Goal: Obtain resource: Obtain resource

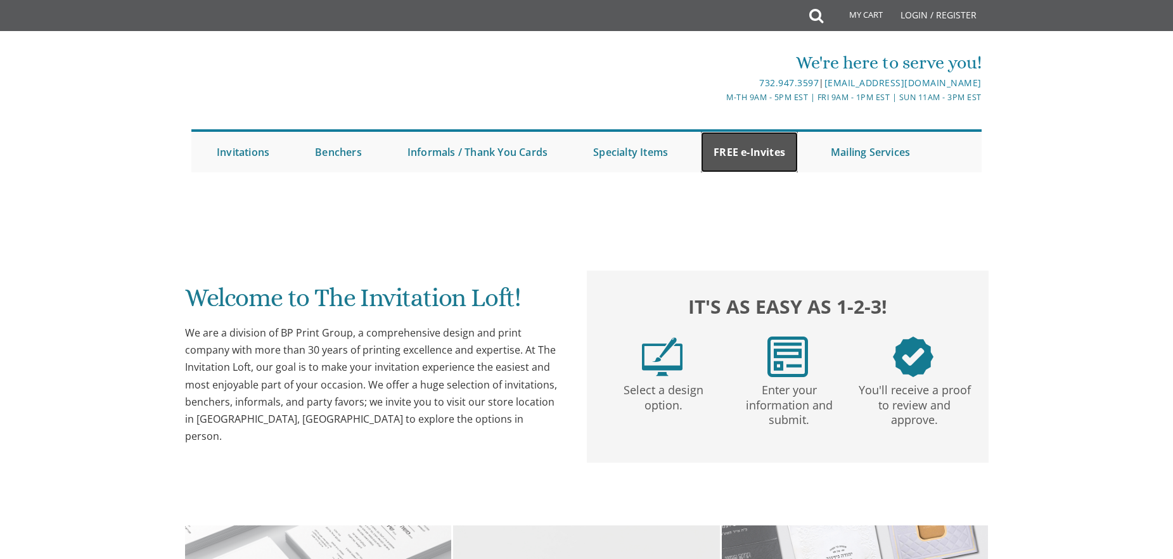
click at [732, 150] on link "FREE e-Invites" at bounding box center [749, 152] width 97 height 41
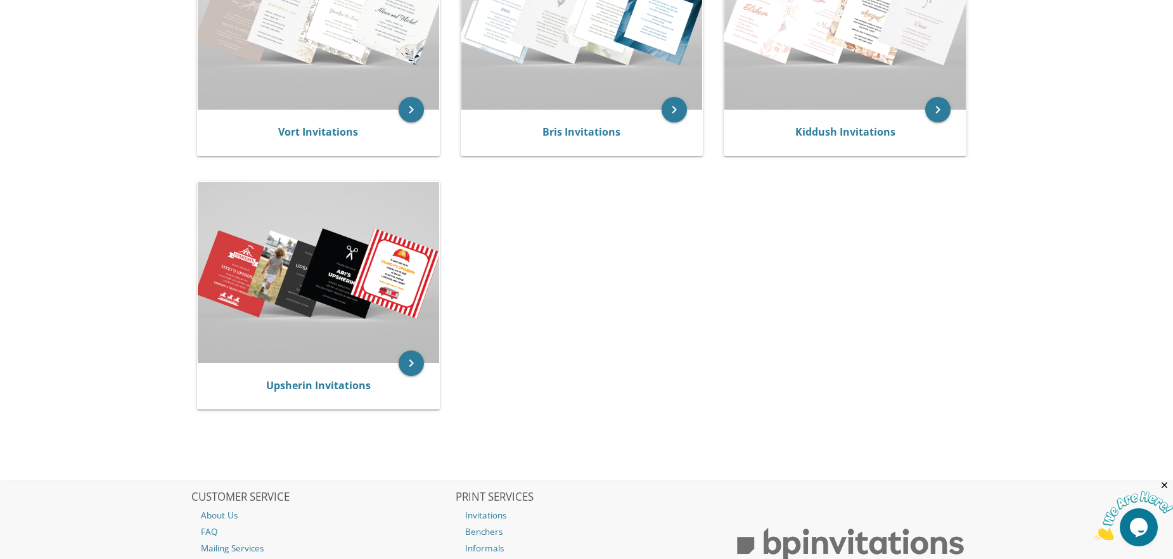
scroll to position [154, 0]
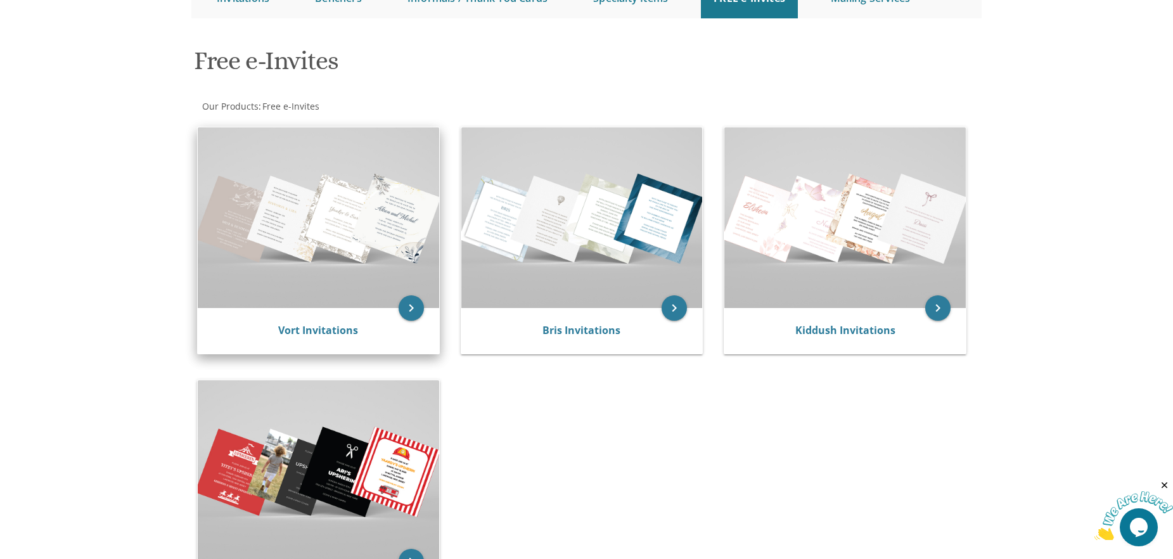
click at [292, 230] on img at bounding box center [319, 217] width 242 height 181
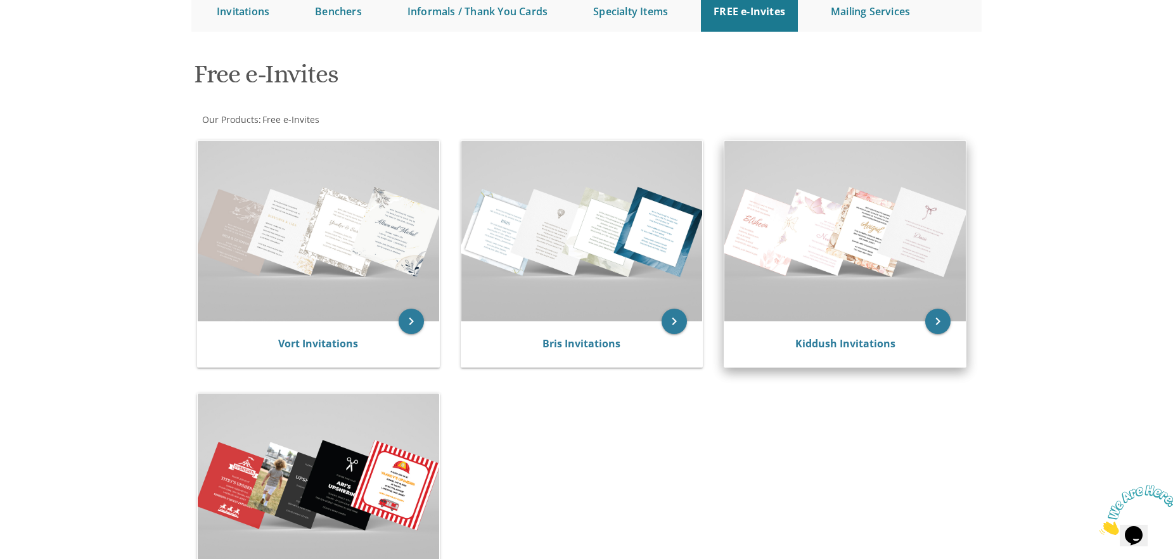
click at [805, 287] on img at bounding box center [846, 231] width 242 height 181
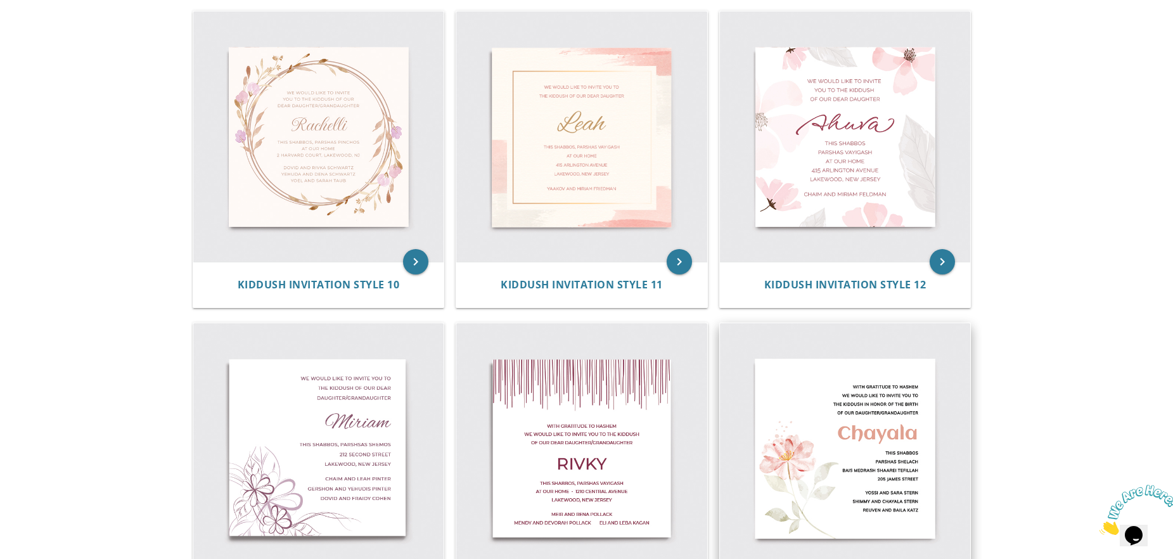
scroll to position [960, 0]
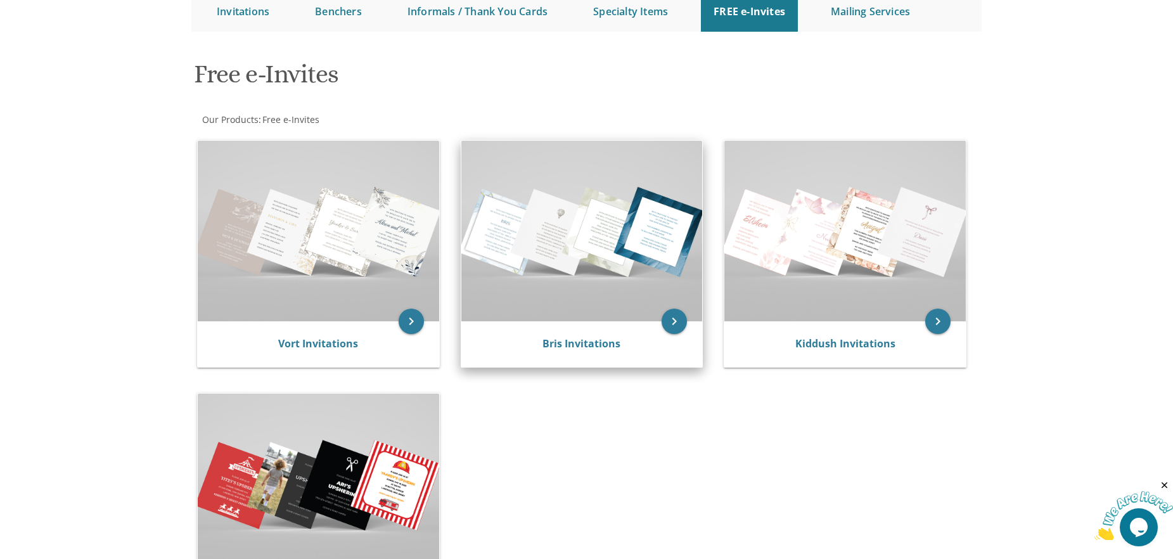
click at [612, 255] on img at bounding box center [583, 231] width 242 height 181
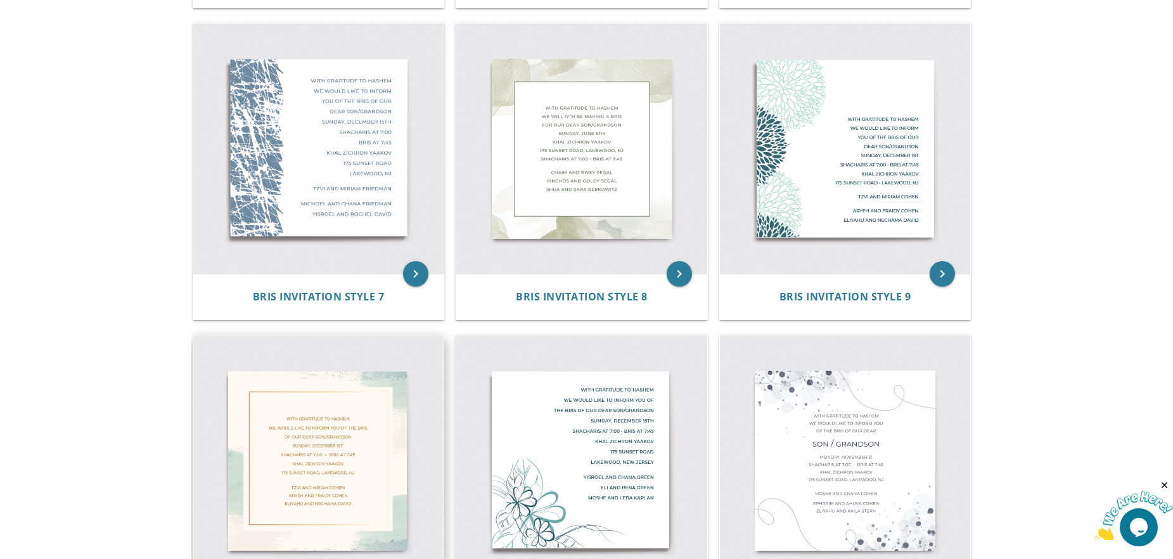
scroll to position [833, 0]
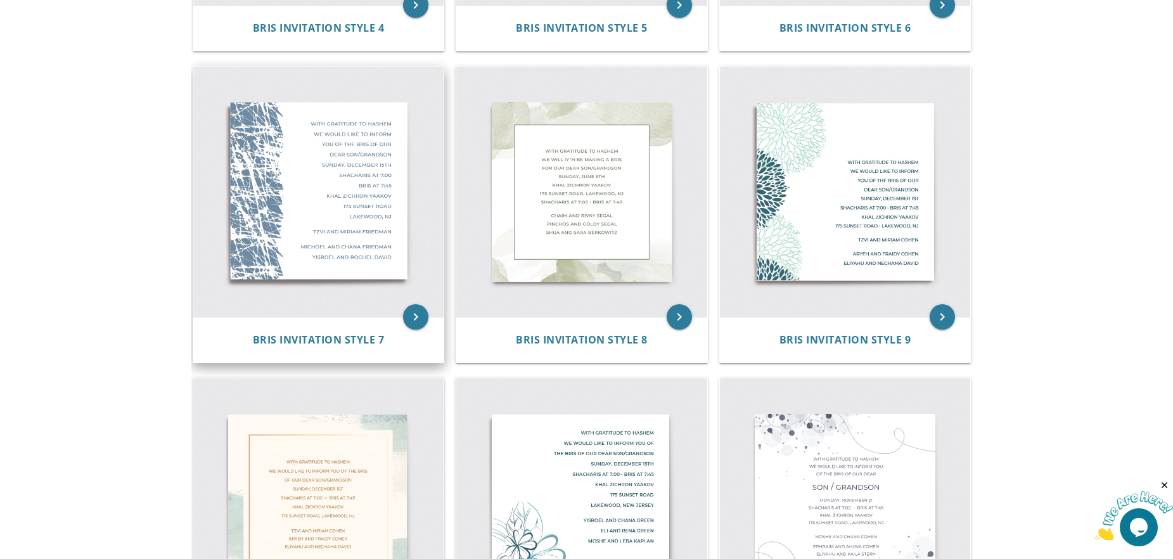
click at [349, 236] on img at bounding box center [318, 192] width 251 height 251
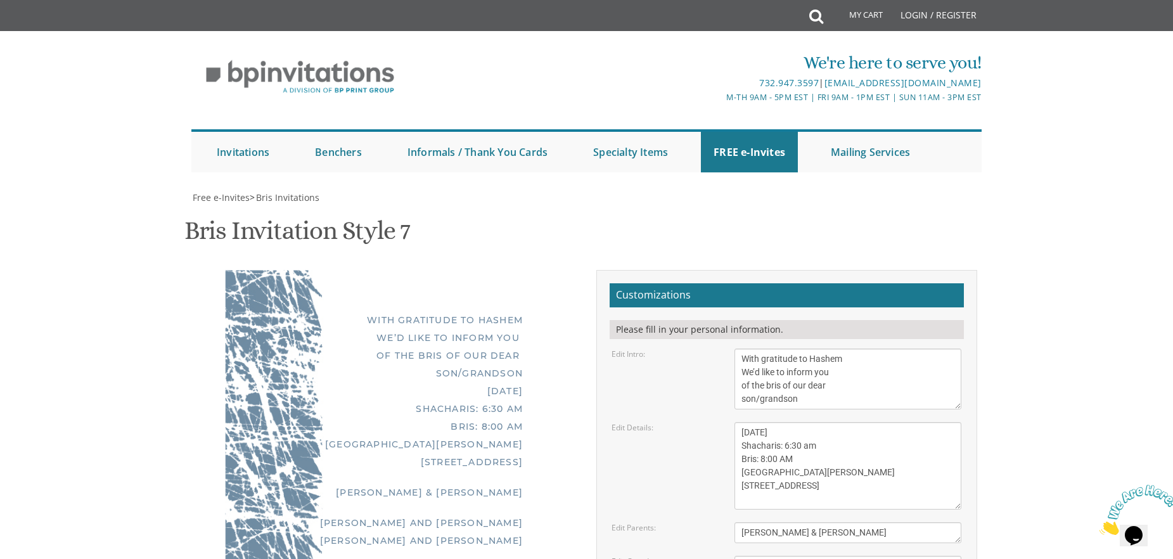
scroll to position [127, 0]
drag, startPoint x: 851, startPoint y: 232, endPoint x: 731, endPoint y: 231, distance: 119.8
click at [731, 349] on div "With gratitude to Hashem We’d like to inform you of the bris of our dear son/gr…" at bounding box center [848, 379] width 246 height 61
drag, startPoint x: 834, startPoint y: 247, endPoint x: 666, endPoint y: 244, distance: 168.0
click at [666, 349] on div "Edit Intro: With gratitude to Hashem We’d like to inform you of the bris of our…" at bounding box center [786, 379] width 369 height 61
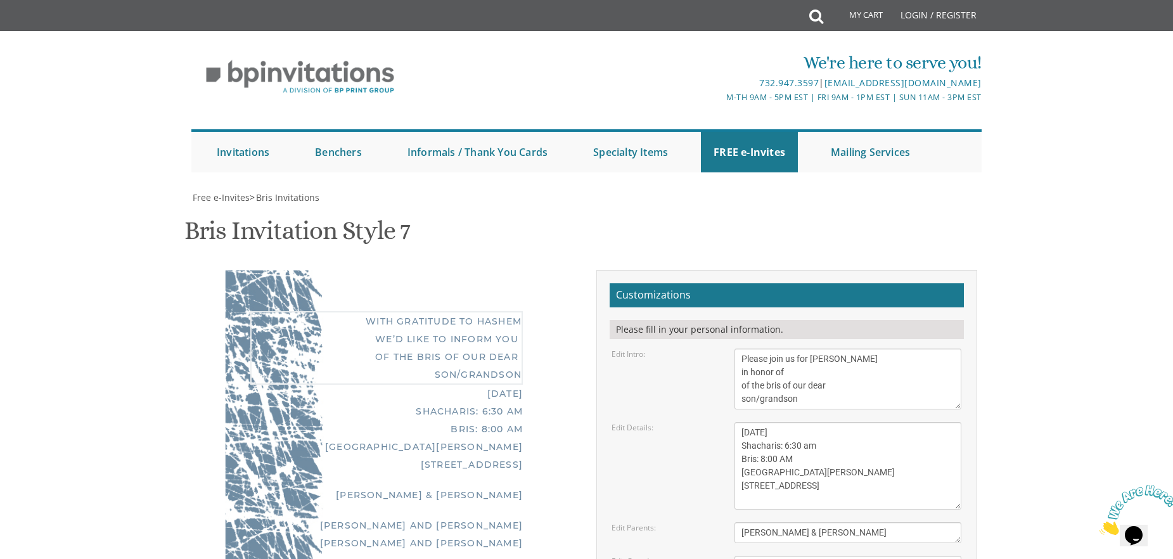
drag, startPoint x: 836, startPoint y: 262, endPoint x: 721, endPoint y: 265, distance: 115.4
click at [721, 349] on div "Edit Intro: With gratitude to Hashem We’d like to inform you of the bris of our…" at bounding box center [786, 379] width 369 height 61
drag, startPoint x: 817, startPoint y: 273, endPoint x: 695, endPoint y: 278, distance: 121.8
click at [695, 349] on div "Edit Intro: With gratitude to Hashem We’d like to inform you of the bris of our…" at bounding box center [786, 379] width 369 height 61
type textarea "Please join us for Shabbos in honor of Chaim Zev and Leahle"
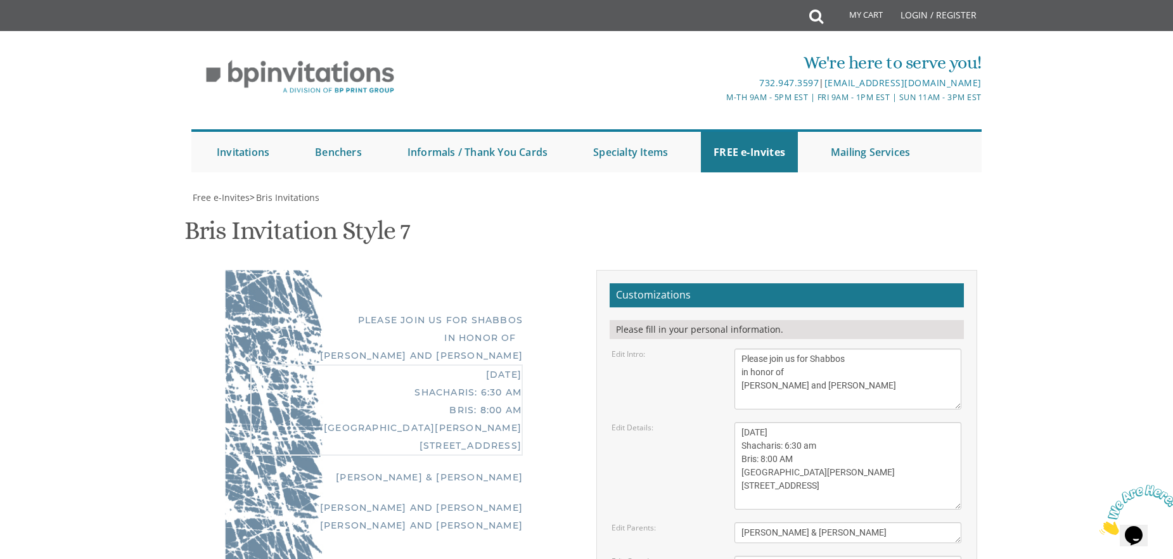
click at [863, 422] on textarea "Sunday, May 8th Shacharis: 6:30 am Bris: 8:00 AM Ateres Leah Hall 805 Cross St …" at bounding box center [848, 465] width 227 height 87
drag, startPoint x: 839, startPoint y: 256, endPoint x: 729, endPoint y: 256, distance: 110.3
click at [729, 349] on div "With gratitude to Hashem We’d like to inform you of the bris of our dear son/gr…" at bounding box center [848, 379] width 246 height 61
drag, startPoint x: 752, startPoint y: 255, endPoint x: 728, endPoint y: 259, distance: 24.3
click at [728, 349] on div "With gratitude to Hashem We’d like to inform you of the bris of our dear son/gr…" at bounding box center [848, 379] width 246 height 61
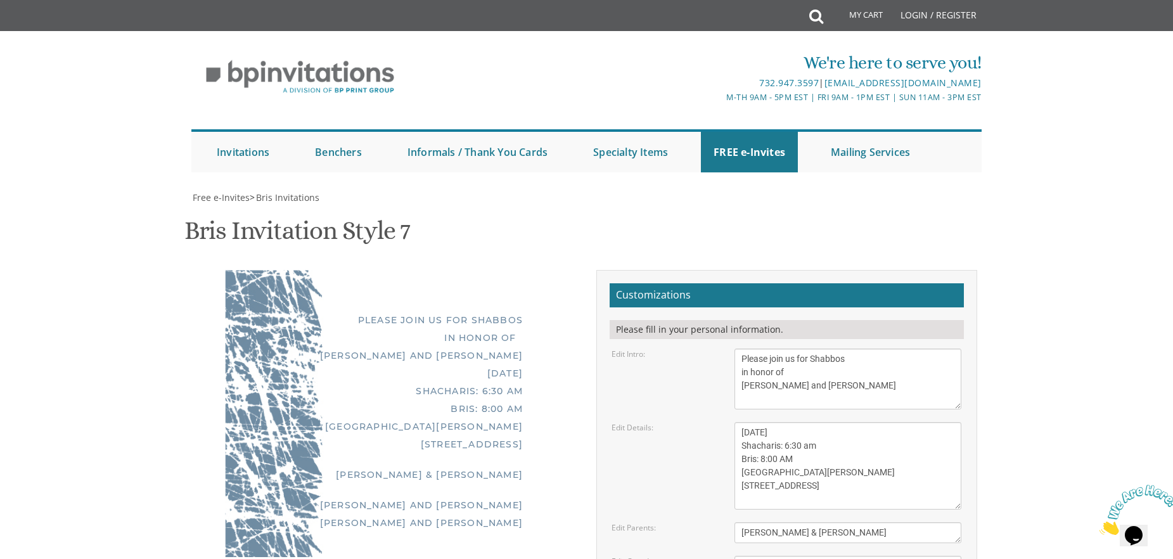
scroll to position [0, 0]
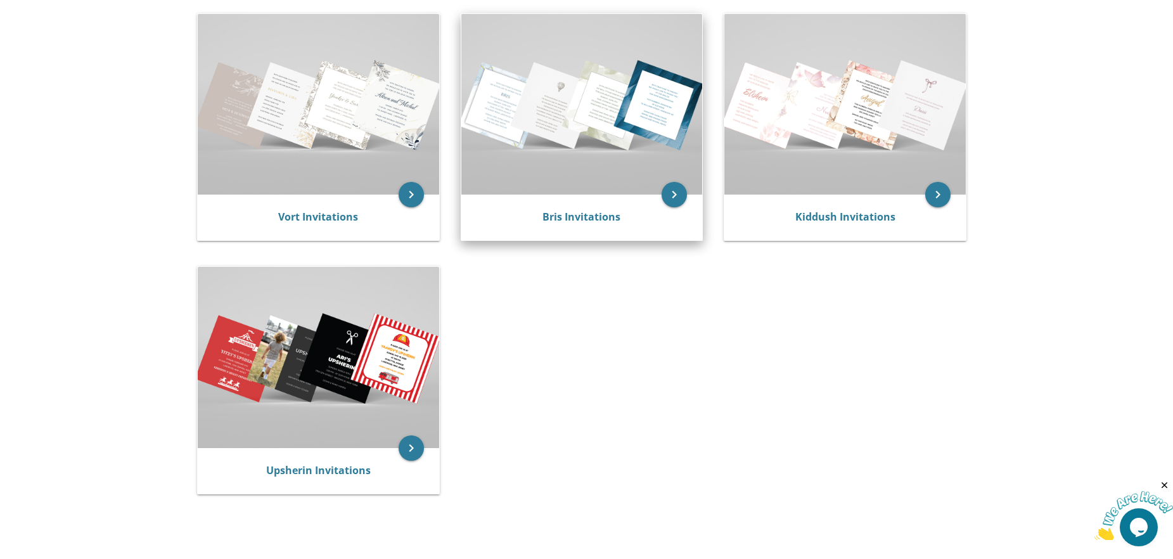
scroll to position [204, 0]
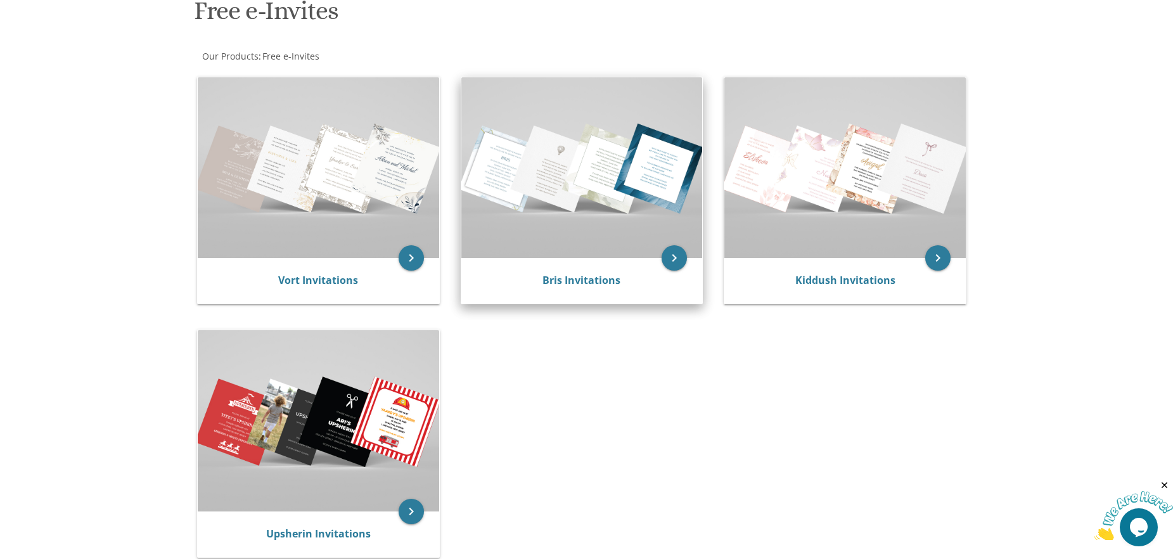
click at [619, 222] on img at bounding box center [583, 167] width 242 height 181
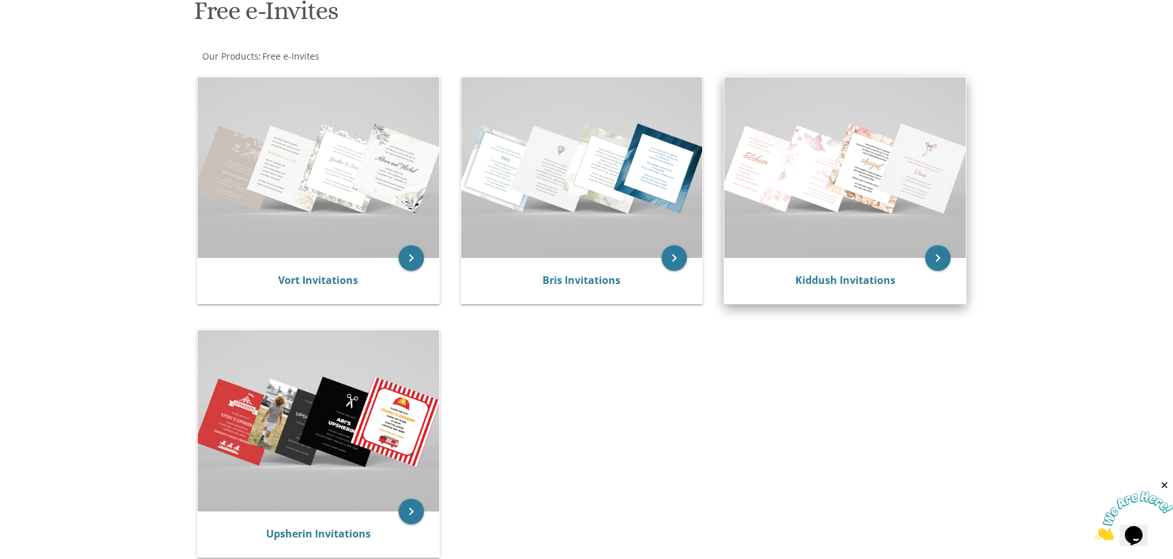
click at [832, 196] on img at bounding box center [846, 167] width 242 height 181
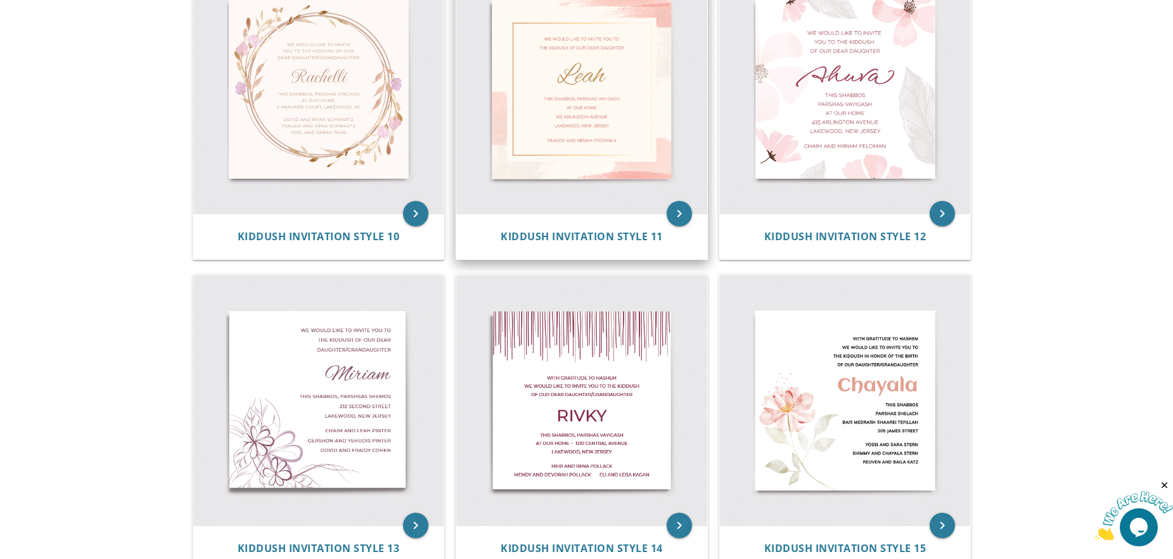
scroll to position [1404, 0]
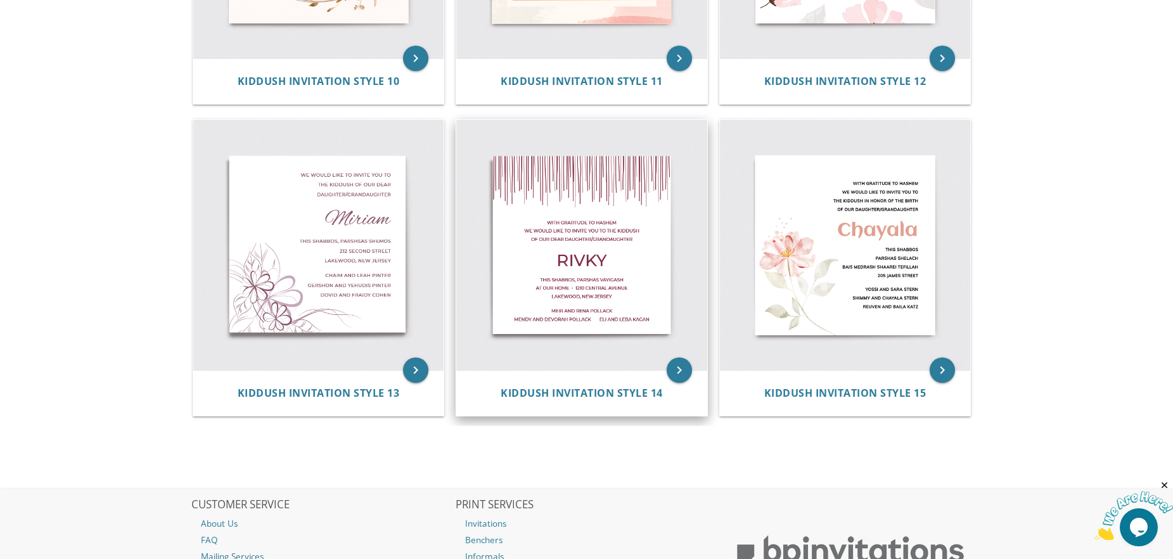
click at [591, 281] on img at bounding box center [581, 245] width 251 height 251
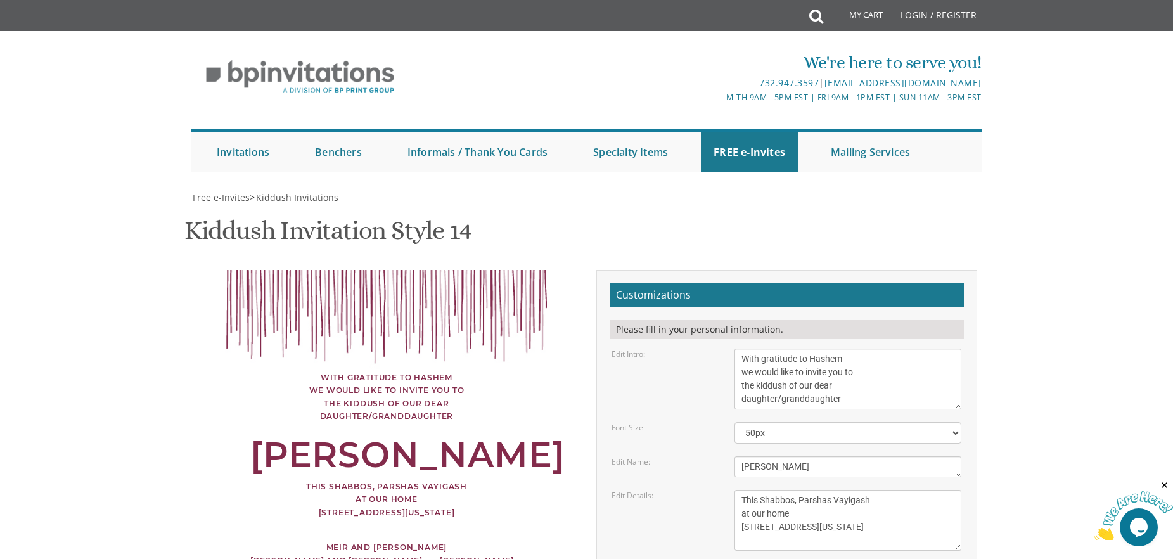
scroll to position [190, 0]
drag, startPoint x: 844, startPoint y: 165, endPoint x: 726, endPoint y: 175, distance: 118.9
click at [726, 349] on div "With gratitude to Hashem we would like to invite you to the kiddush of our dear…" at bounding box center [848, 379] width 246 height 61
drag, startPoint x: 868, startPoint y: 181, endPoint x: 740, endPoint y: 182, distance: 128.1
click at [740, 349] on textarea "With gratitude to Hashem we would like to invite you to the kiddush of our dear…" at bounding box center [848, 379] width 227 height 61
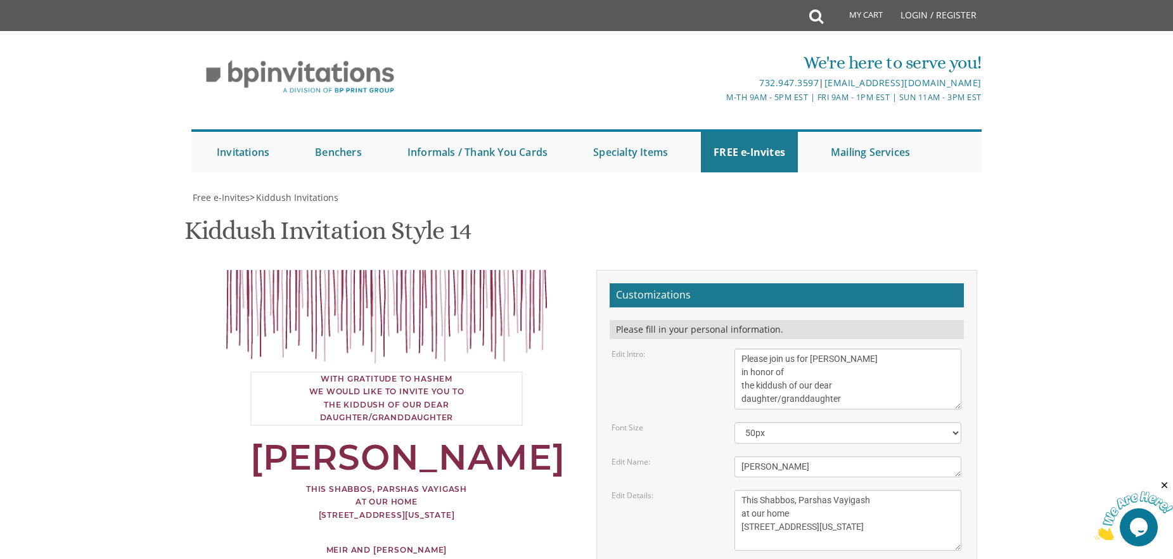
drag, startPoint x: 839, startPoint y: 212, endPoint x: 733, endPoint y: 199, distance: 106.6
click at [733, 349] on div "With gratitude to Hashem we would like to invite you to the kiddush of our dear…" at bounding box center [848, 379] width 246 height 61
type textarea "Please join us for Shabbos in honor of"
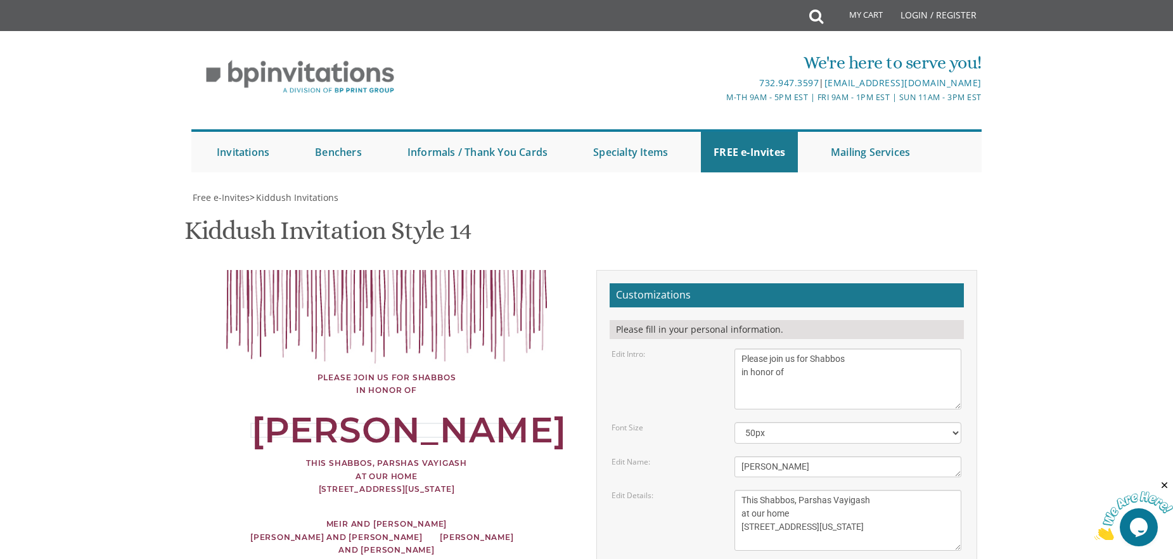
drag, startPoint x: 792, startPoint y: 280, endPoint x: 705, endPoint y: 280, distance: 86.8
click at [705, 456] on div "Edit Name: Rivky" at bounding box center [786, 466] width 369 height 21
click at [824, 490] on textarea "This Shabbos, Parshas Vayigash at our home 120 Central Avenue Lakewood, New Jer…" at bounding box center [848, 520] width 227 height 61
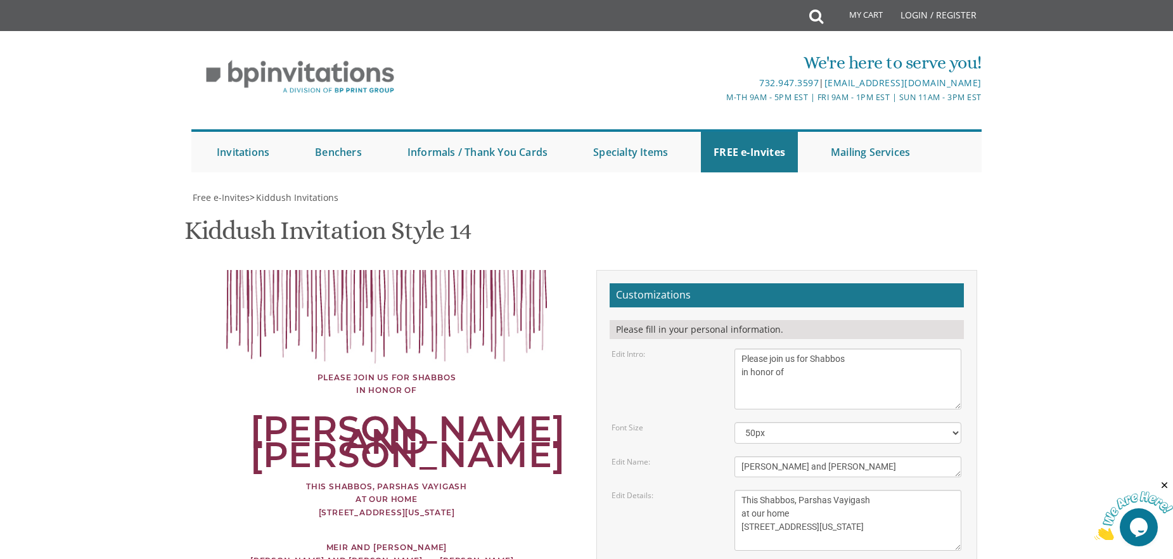
click at [508, 423] on div "Chaim Zev and Leahle" at bounding box center [386, 442] width 273 height 39
click at [477, 423] on div "Chaim Zev and Leahle" at bounding box center [386, 442] width 273 height 39
click at [784, 456] on textarea "Rivky" at bounding box center [848, 466] width 227 height 21
click at [867, 490] on textarea "This Shabbos, Parshas Vayigash at our home 120 Central Avenue Lakewood, New Jer…" at bounding box center [848, 520] width 227 height 61
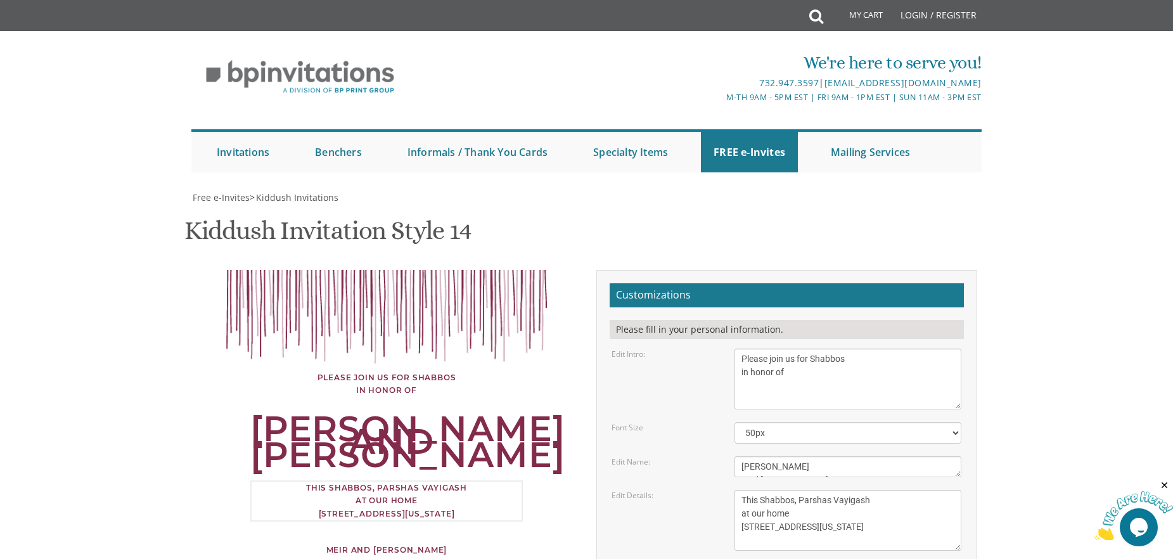
scroll to position [13, 0]
click at [759, 456] on textarea "Rivky" at bounding box center [848, 466] width 227 height 21
type textarea "Chaim Zev and Leahle"
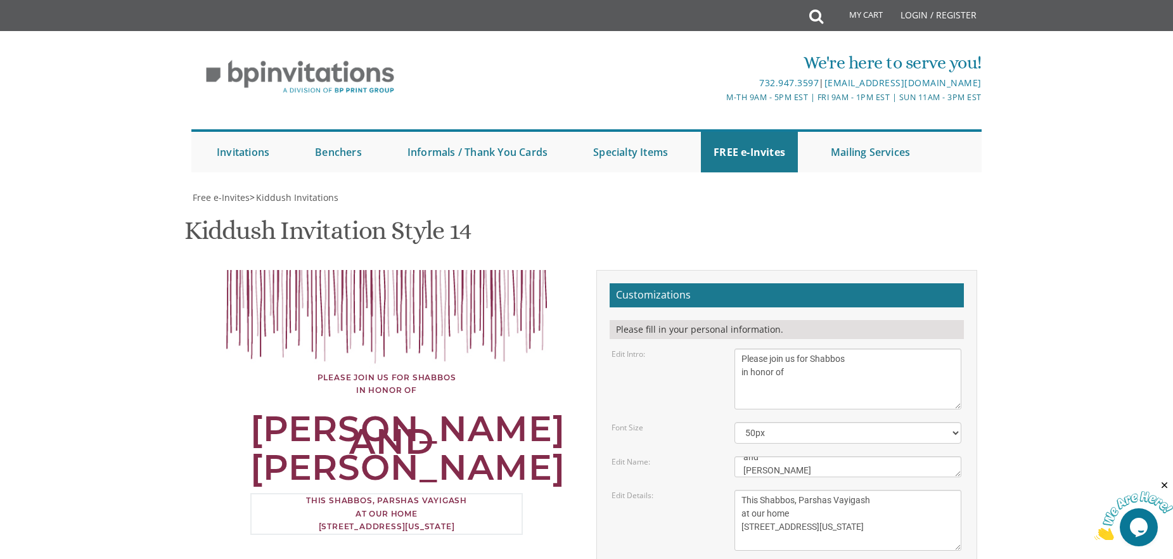
click at [848, 490] on textarea "This Shabbos, Parshas Vayigash at our home 120 Central Avenue Lakewood, New Jer…" at bounding box center [848, 520] width 227 height 61
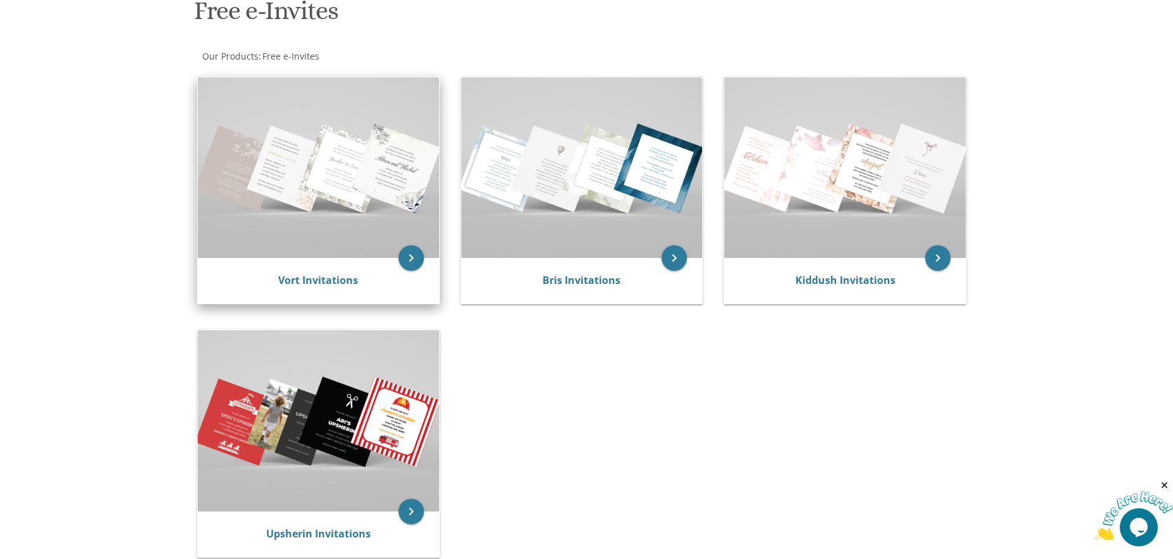
click at [314, 226] on img at bounding box center [319, 167] width 242 height 181
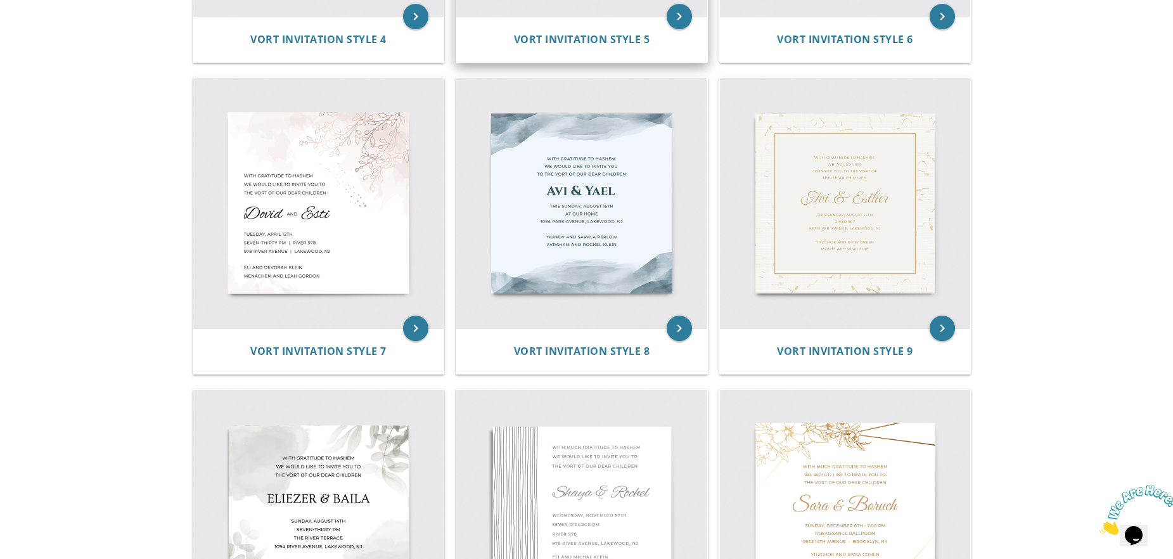
scroll to position [1021, 0]
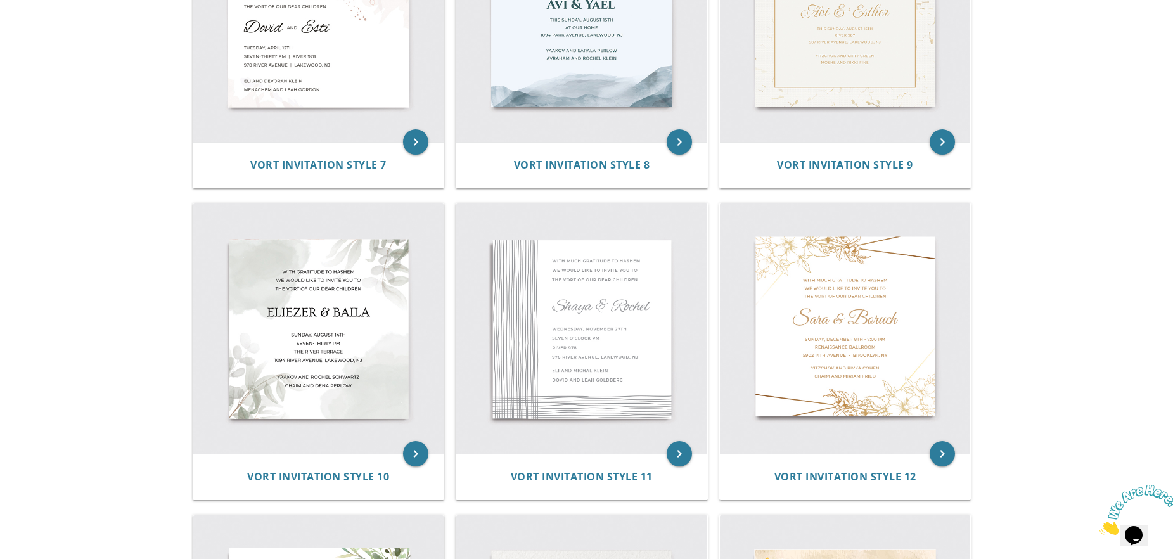
click at [620, 340] on img at bounding box center [581, 328] width 251 height 251
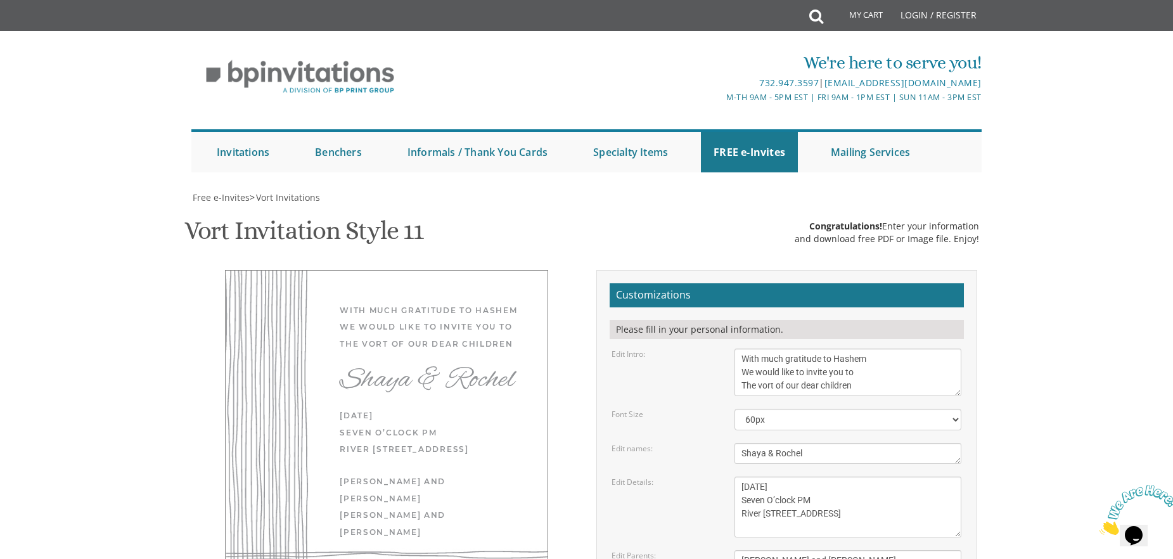
scroll to position [190, 0]
drag, startPoint x: 872, startPoint y: 169, endPoint x: 713, endPoint y: 173, distance: 158.5
click at [713, 349] on div "Edit Intro: With much gratitude to Hashem We would like to invite you to The vo…" at bounding box center [786, 373] width 369 height 48
drag, startPoint x: 887, startPoint y: 180, endPoint x: 673, endPoint y: 176, distance: 214.3
click at [673, 349] on div "Edit Intro: With much gratitude to Hashem We would like to invite you to The vo…" at bounding box center [786, 373] width 369 height 48
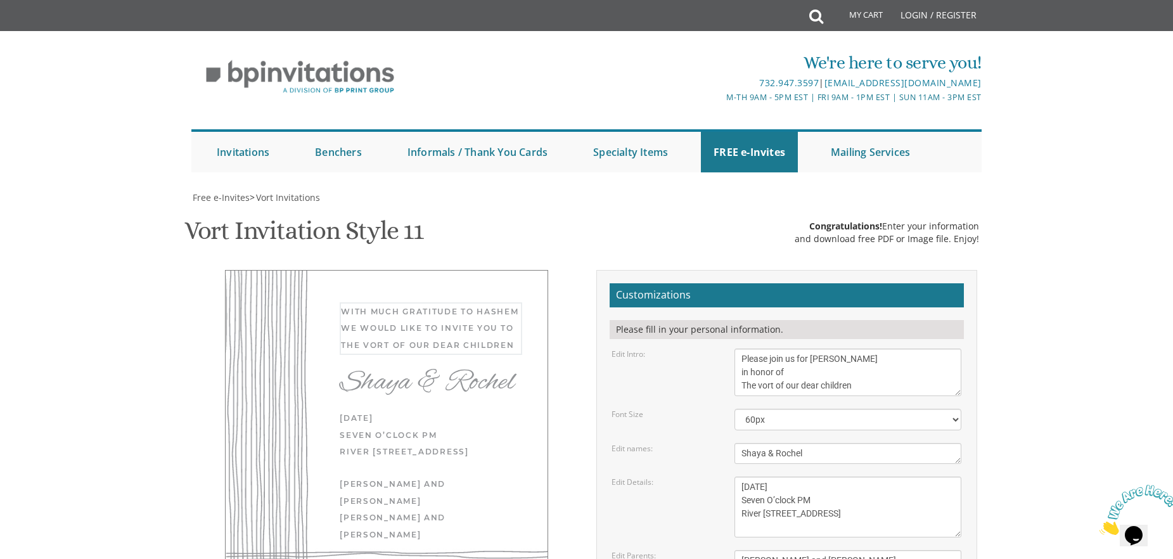
drag, startPoint x: 871, startPoint y: 198, endPoint x: 668, endPoint y: 197, distance: 203.5
click at [668, 349] on div "Edit Intro: With much gratitude to Hashem We would like to invite you to The vo…" at bounding box center [786, 373] width 369 height 48
click at [820, 443] on textarea "Shaya & Rochel" at bounding box center [848, 453] width 227 height 21
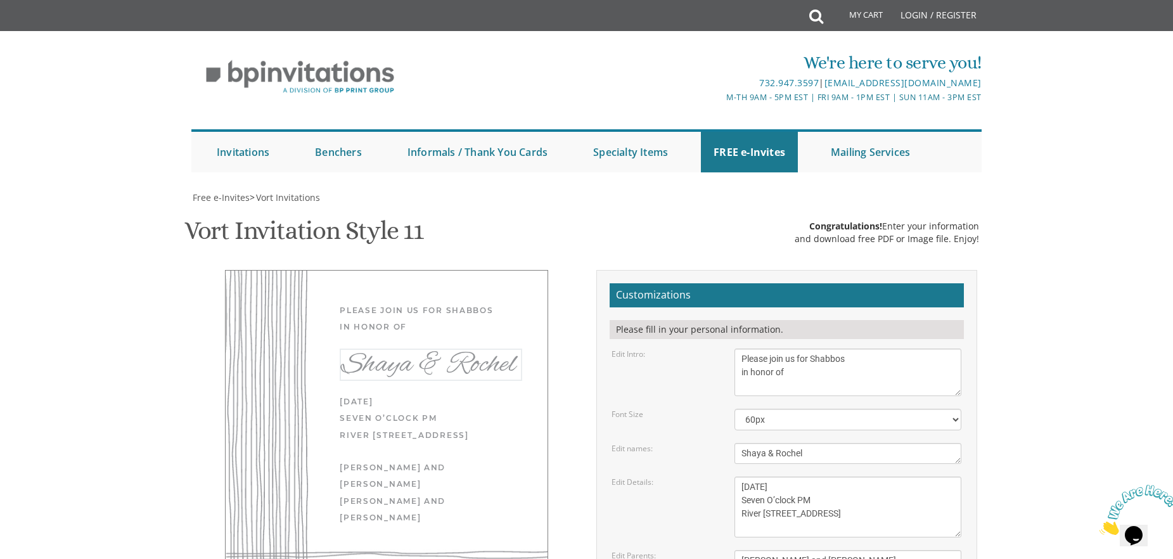
drag, startPoint x: 763, startPoint y: 265, endPoint x: 699, endPoint y: 261, distance: 64.8
click at [699, 443] on div "Edit names: Shaya & Rochel" at bounding box center [786, 453] width 369 height 21
click at [837, 349] on textarea "With much gratitude to Hashem We would like to invite you to The vort of our de…" at bounding box center [848, 373] width 227 height 48
click at [742, 349] on textarea "With much gratitude to Hashem We would like to invite you to The vort of our de…" at bounding box center [848, 373] width 227 height 48
click at [825, 443] on textarea "Shaya & Rochel" at bounding box center [848, 453] width 227 height 21
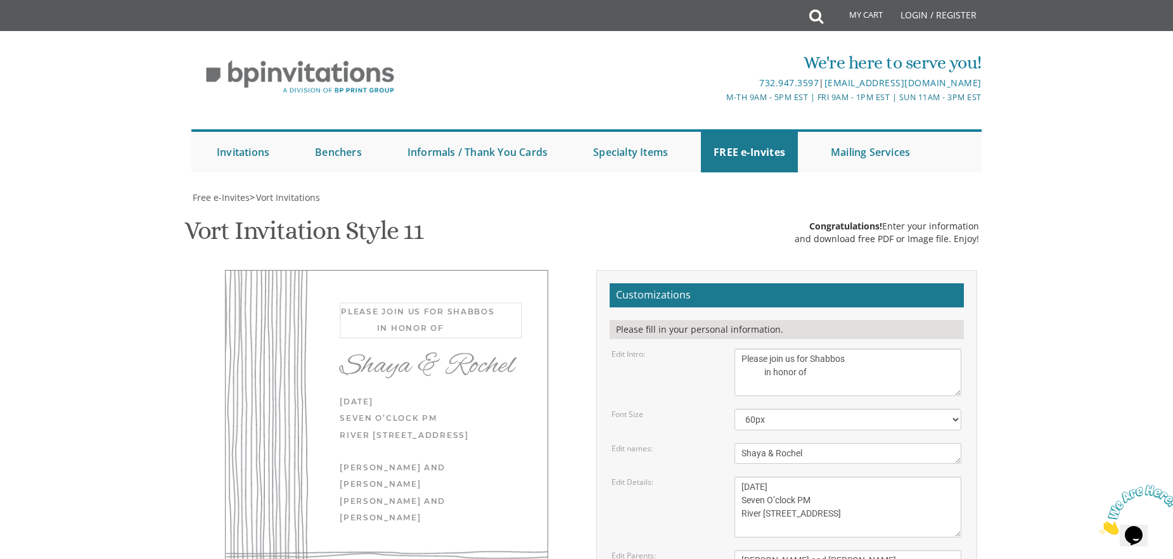
click at [769, 349] on textarea "With much gratitude to Hashem We would like to invite you to The vort of our de…" at bounding box center [848, 373] width 227 height 48
drag, startPoint x: 830, startPoint y: 181, endPoint x: 730, endPoint y: 165, distance: 101.4
click at [730, 349] on div "With much gratitude to Hashem We would like to invite you to The vort of our de…" at bounding box center [848, 373] width 246 height 48
drag, startPoint x: 784, startPoint y: 179, endPoint x: 891, endPoint y: 163, distance: 108.4
click at [891, 349] on textarea "With much gratitude to Hashem We would like to invite you to The vort of our de…" at bounding box center [848, 373] width 227 height 48
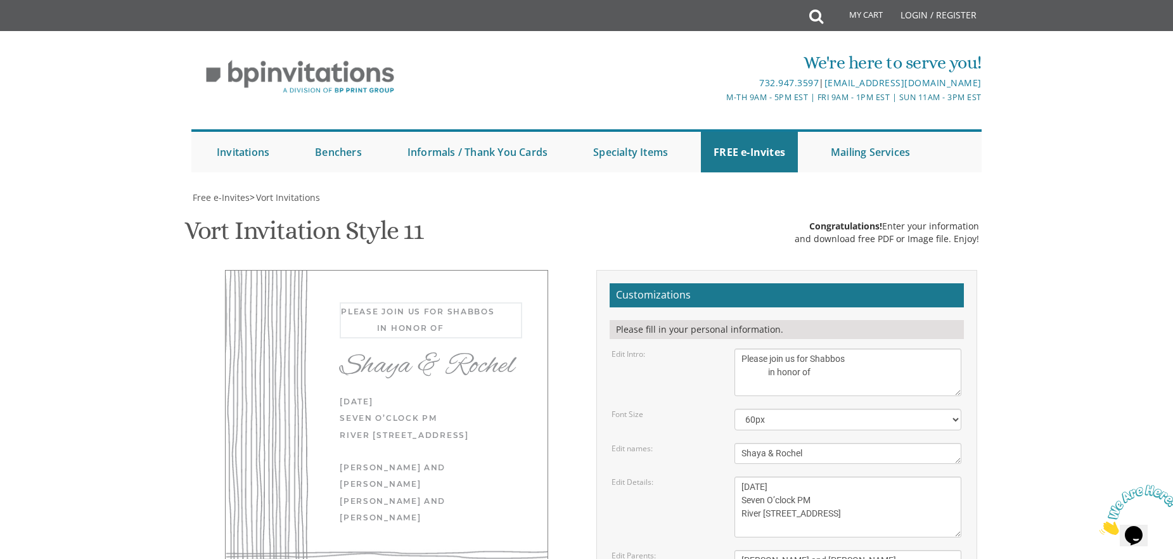
click at [774, 349] on textarea "With much gratitude to Hashem We would like to invite you to The vort of our de…" at bounding box center [848, 373] width 227 height 48
click at [889, 349] on textarea "With much gratitude to Hashem We would like to invite you to The vort of our de…" at bounding box center [848, 373] width 227 height 48
type textarea "Please join us for Shabbos in honor of"
click at [817, 443] on textarea "Shaya & Rochel" at bounding box center [848, 453] width 227 height 21
drag, startPoint x: 765, startPoint y: 263, endPoint x: 707, endPoint y: 264, distance: 57.7
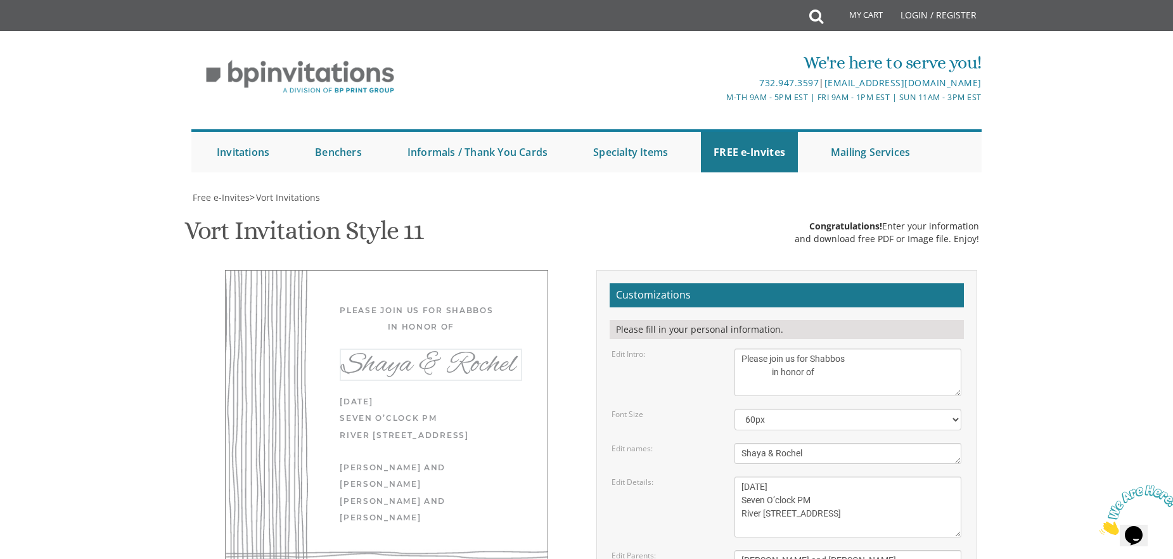
click at [707, 443] on div "Edit names: Shaya & Rochel" at bounding box center [786, 453] width 369 height 21
drag, startPoint x: 833, startPoint y: 264, endPoint x: 796, endPoint y: 264, distance: 37.4
click at [796, 443] on textarea "Shaya & Rochel" at bounding box center [848, 453] width 227 height 21
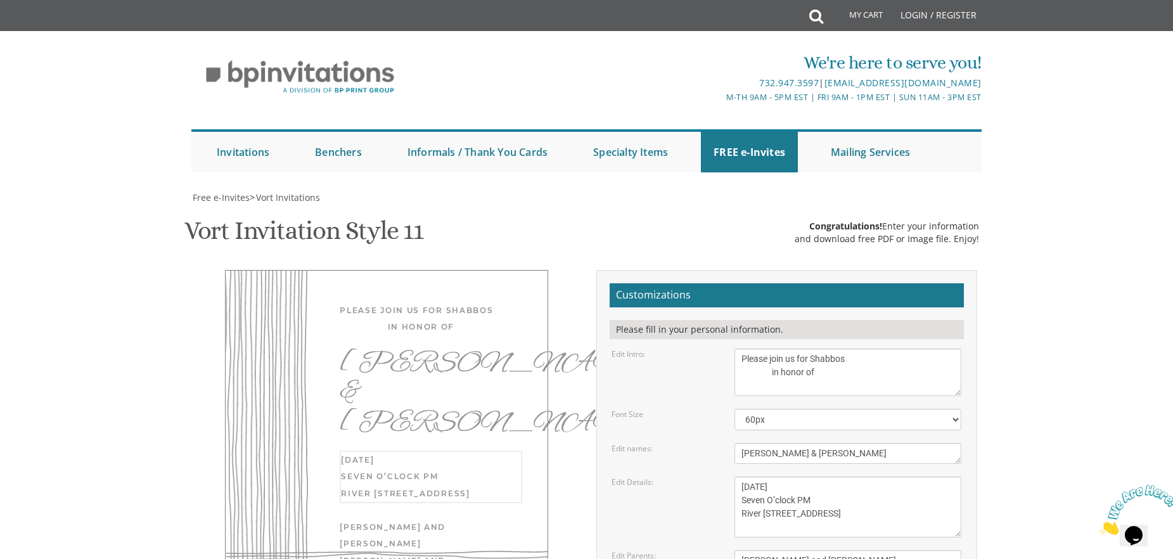
click at [862, 477] on textarea "Wednesday, November 27th Seven O’clock PM River 978 978 River Avenue, Lakewood,…" at bounding box center [848, 507] width 227 height 61
click at [782, 443] on textarea "Shaya & Rochel" at bounding box center [848, 453] width 227 height 21
click at [751, 443] on textarea "Shaya & Rochel" at bounding box center [848, 453] width 227 height 21
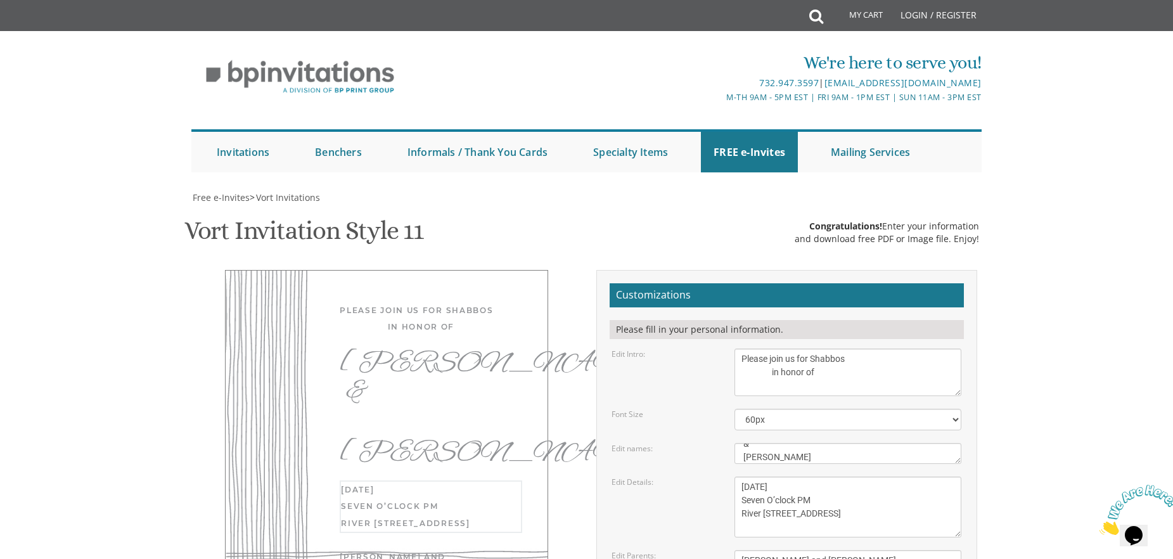
click at [888, 477] on textarea "Wednesday, November 27th Seven O’clock PM River 978 978 River Avenue, Lakewood,…" at bounding box center [848, 507] width 227 height 61
click at [739, 443] on textarea "Shaya & Rochel" at bounding box center [848, 453] width 227 height 21
click at [740, 443] on textarea "Shaya & Rochel" at bounding box center [848, 453] width 227 height 21
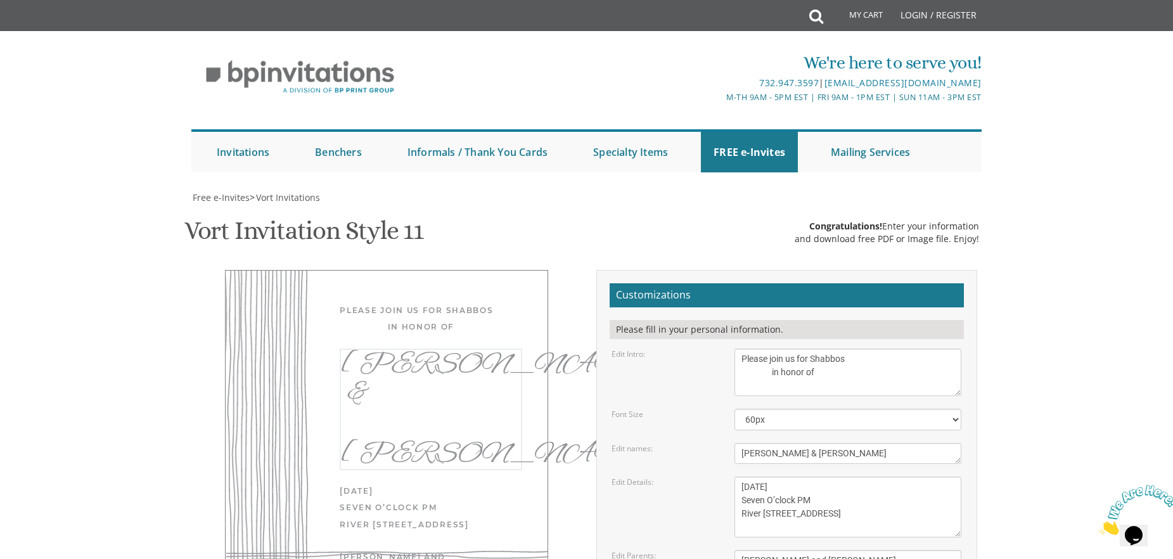
scroll to position [0, 0]
click at [856, 443] on textarea "Shaya & Rochel" at bounding box center [848, 453] width 227 height 21
type textarea "Chaim Zev & Leahle"
click at [874, 477] on textarea "Wednesday, November 27th Seven O’clock PM River 978 978 River Avenue, Lakewood,…" at bounding box center [848, 507] width 227 height 61
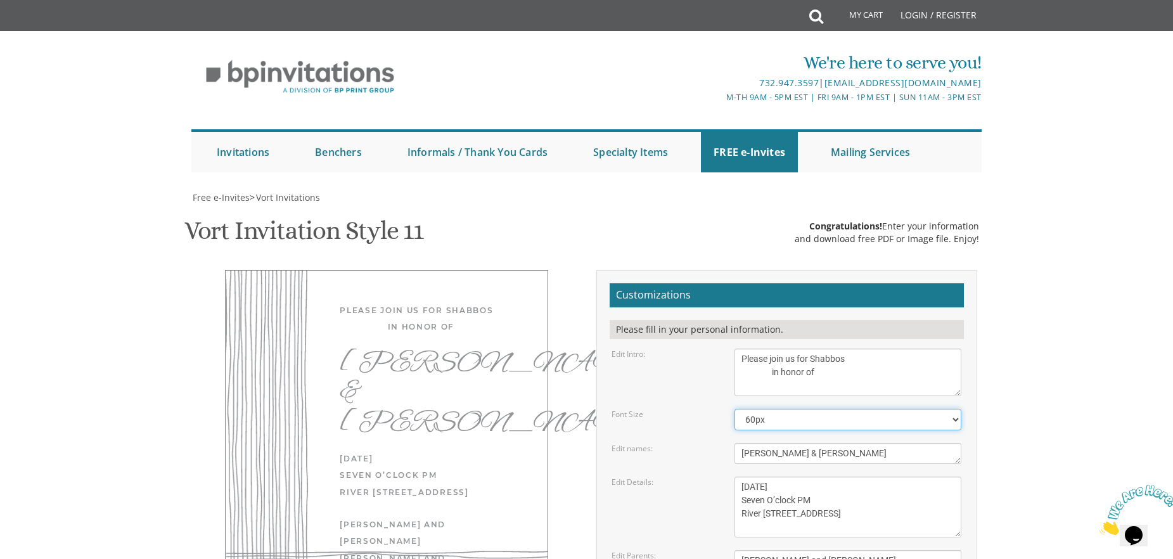
click at [954, 409] on select "40px 50px 60px 70px 80px" at bounding box center [848, 420] width 227 height 22
click at [735, 409] on select "40px 50px 60px 70px 80px" at bounding box center [848, 420] width 227 height 22
click at [955, 409] on select "40px 50px 60px 70px 80px" at bounding box center [848, 420] width 227 height 22
select select "40px"
click at [735, 409] on select "40px 50px 60px 70px 80px" at bounding box center [848, 420] width 227 height 22
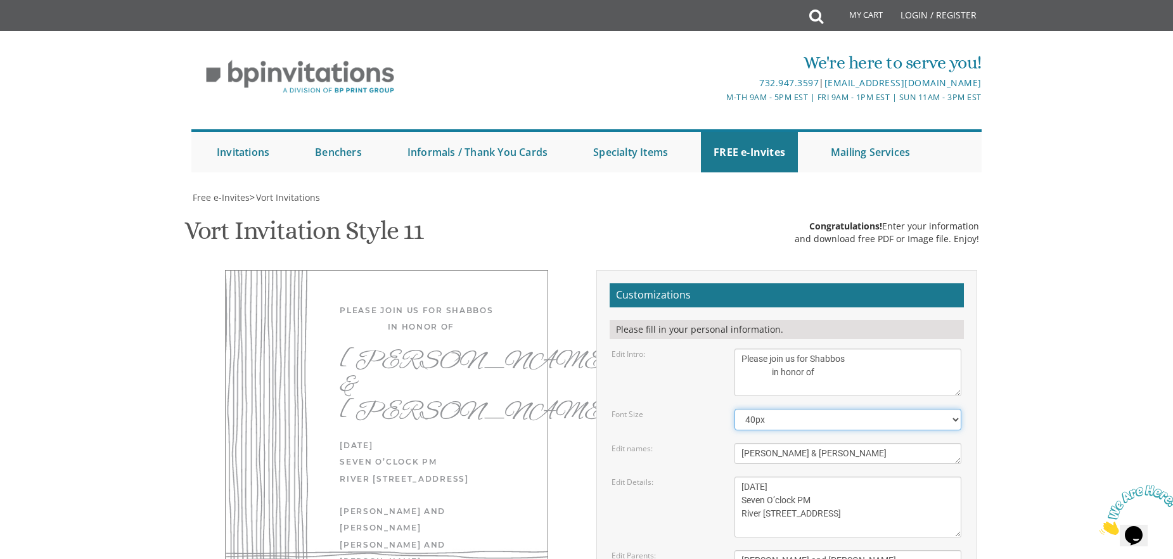
click at [953, 409] on select "40px 50px 60px 70px 80px" at bounding box center [848, 420] width 227 height 22
click at [735, 409] on select "40px 50px 60px 70px 80px" at bounding box center [848, 420] width 227 height 22
click at [785, 443] on textarea "Shaya & Rochel" at bounding box center [848, 453] width 227 height 21
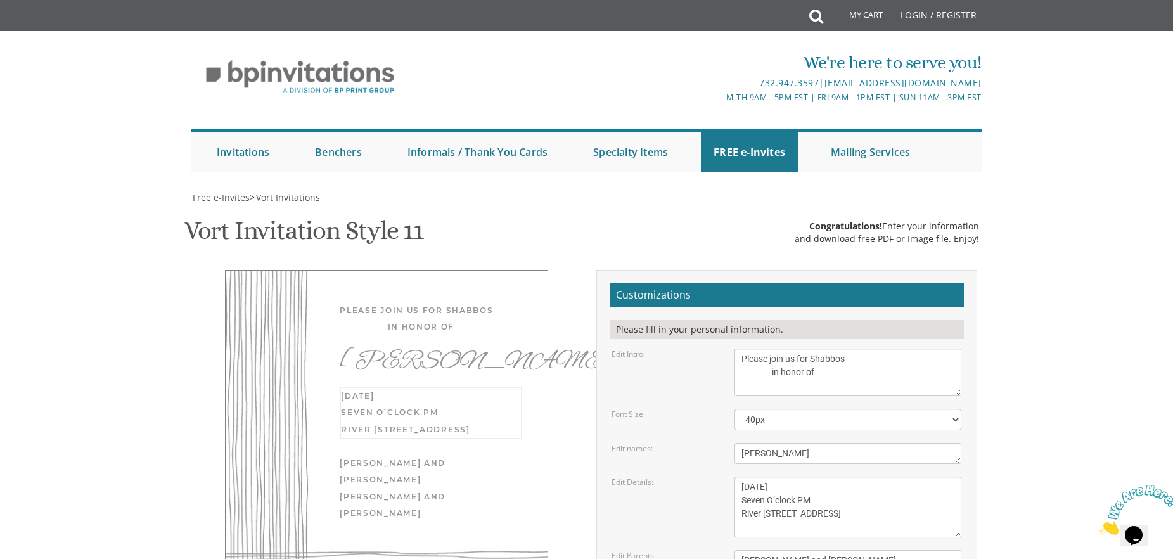
click at [888, 477] on textarea "Wednesday, November 27th Seven O’clock PM River 978 978 River Avenue, Lakewood,…" at bounding box center [848, 507] width 227 height 61
click at [786, 443] on textarea "Shaya & Rochel" at bounding box center [848, 453] width 227 height 21
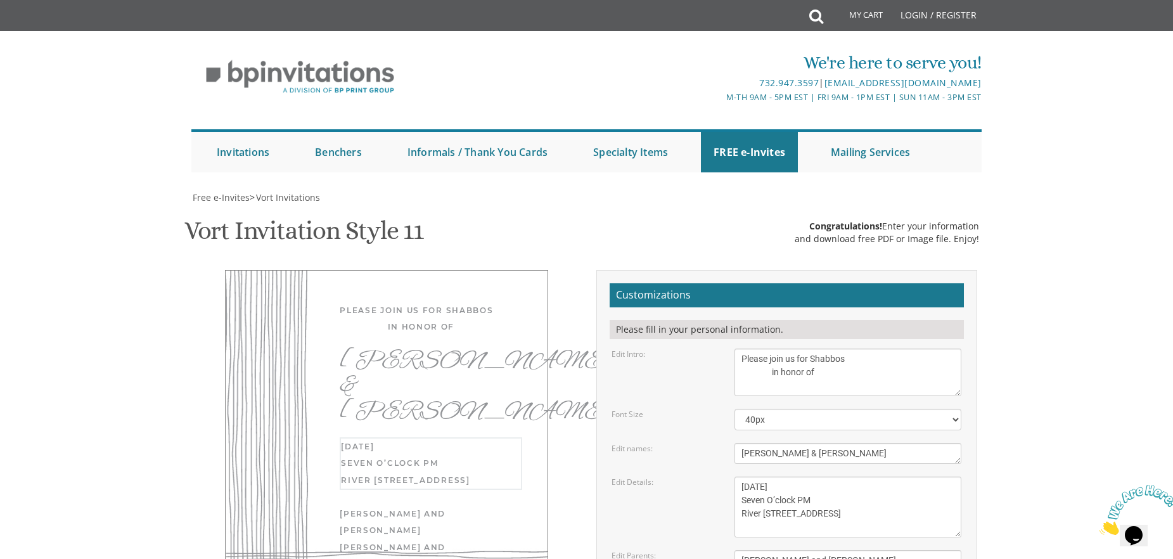
click at [881, 477] on textarea "Wednesday, November 27th Seven O’clock PM River 978 978 River Avenue, Lakewood,…" at bounding box center [848, 507] width 227 height 61
click at [796, 443] on textarea "Shaya & Rochel" at bounding box center [848, 453] width 227 height 21
click at [876, 477] on textarea "Wednesday, November 27th Seven O’clock PM River 978 978 River Avenue, Lakewood,…" at bounding box center [848, 507] width 227 height 61
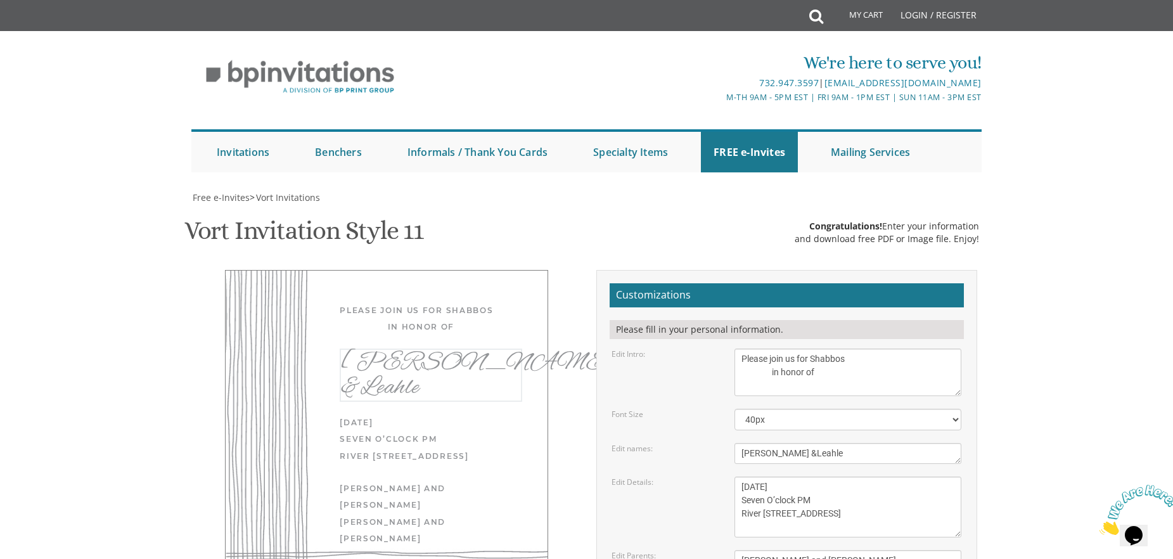
click at [786, 443] on textarea "Shaya & Rochel" at bounding box center [848, 453] width 227 height 21
type textarea "Chaim Zev&Leahle"
click at [834, 477] on textarea "Wednesday, November 27th Seven O’clock PM River 978 978 River Avenue, Lakewood,…" at bounding box center [848, 507] width 227 height 61
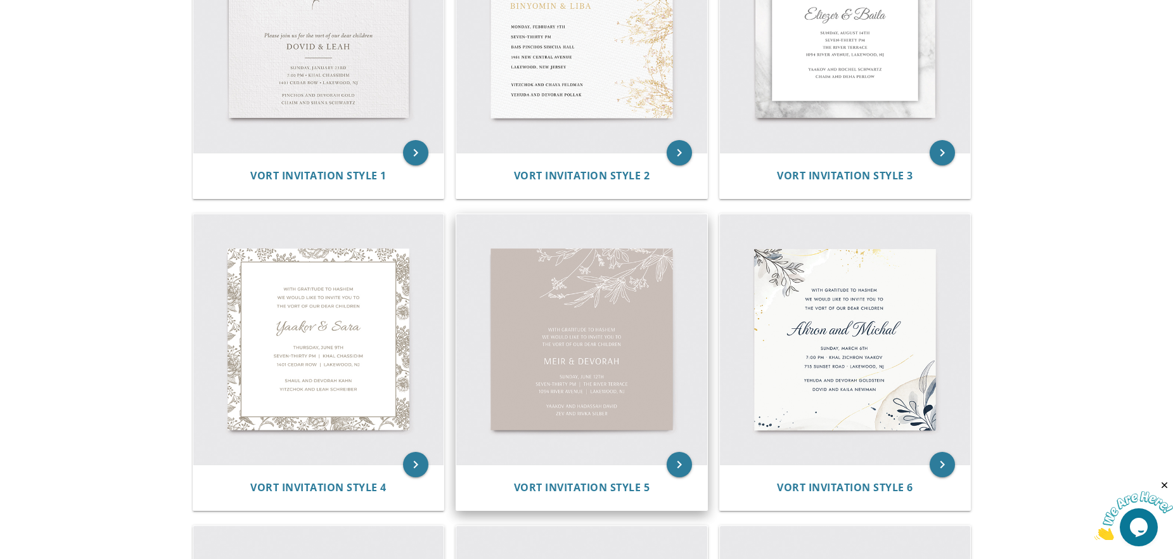
scroll to position [387, 0]
click at [577, 331] on img at bounding box center [581, 339] width 251 height 251
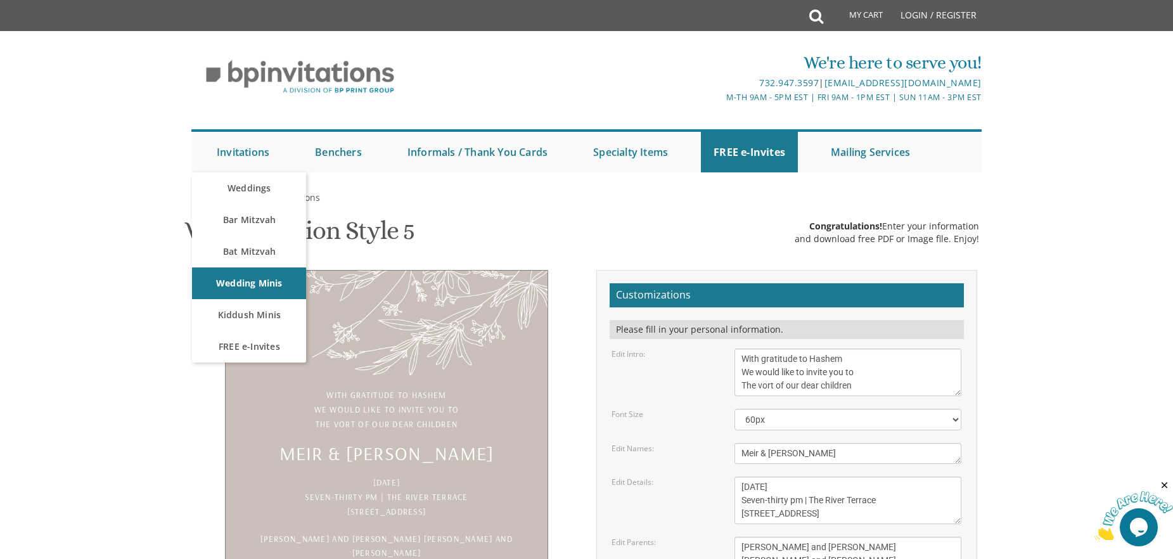
scroll to position [127, 0]
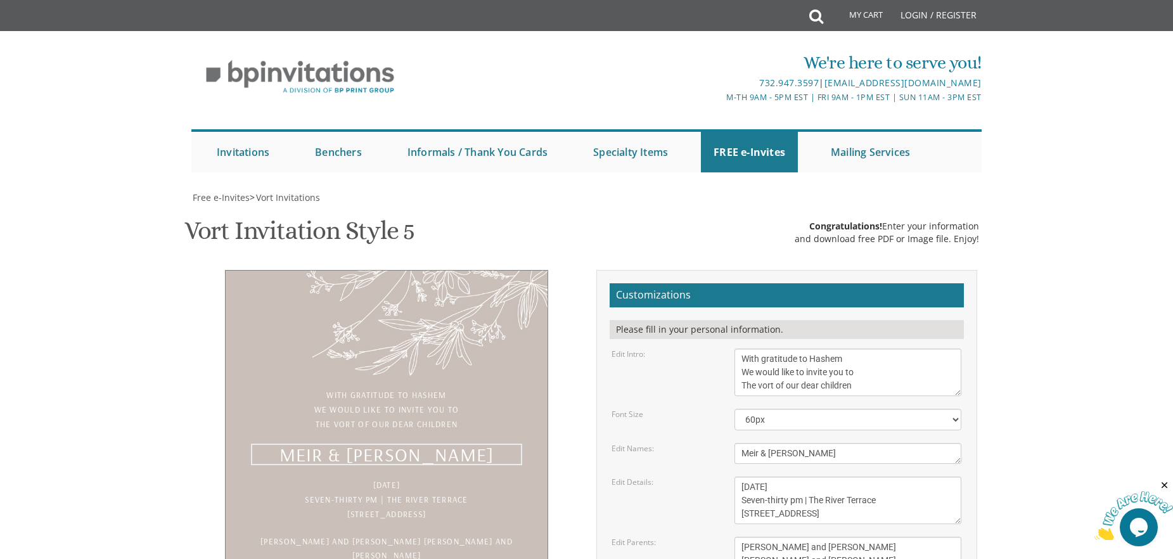
drag, startPoint x: 831, startPoint y: 329, endPoint x: 714, endPoint y: 326, distance: 116.7
click at [714, 443] on div "Edit Names: Meir & [PERSON_NAME]" at bounding box center [786, 453] width 369 height 21
type textarea "[PERSON_NAME] & [PERSON_NAME]"
click at [886, 477] on textarea "Sunday, June 12 Seven-thirty pm | The River Terrace 1094 River Avenue | Lakewoo…" at bounding box center [848, 501] width 227 height 48
drag, startPoint x: 855, startPoint y: 233, endPoint x: 619, endPoint y: 231, distance: 235.8
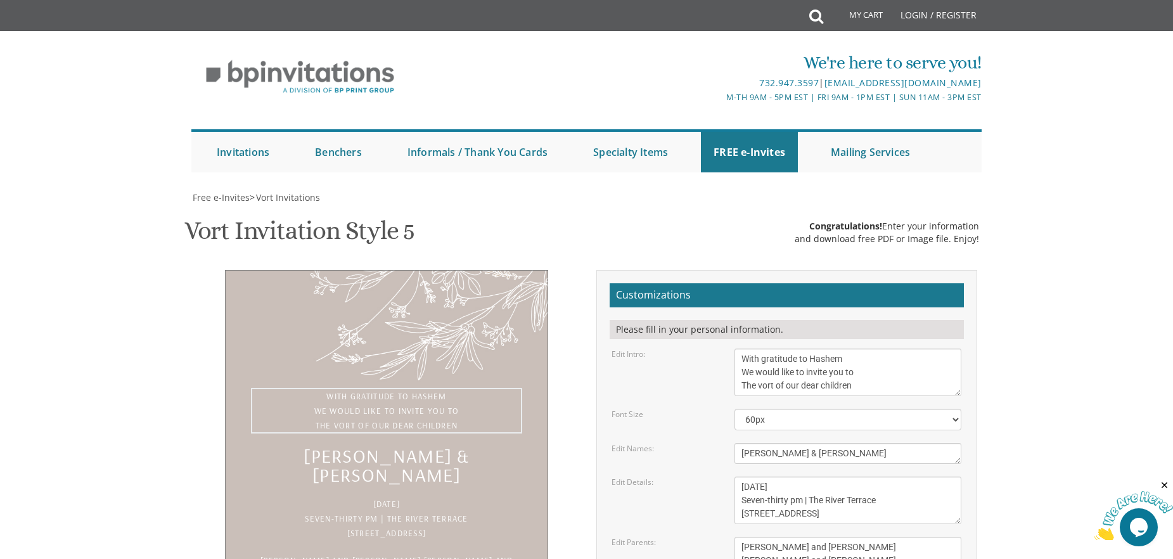
click at [619, 349] on div "Edit Intro: With gratitude to Hashem We would like to invite you to The vort of…" at bounding box center [786, 373] width 369 height 48
drag, startPoint x: 867, startPoint y: 246, endPoint x: 646, endPoint y: 243, distance: 221.3
click at [646, 349] on div "Edit Intro: With gratitude to Hashem We would like to invite you to The vort of…" at bounding box center [786, 373] width 369 height 48
drag, startPoint x: 868, startPoint y: 259, endPoint x: 681, endPoint y: 256, distance: 186.4
click at [681, 349] on div "Edit Intro: With gratitude to Hashem We would like to invite you to The vort of…" at bounding box center [786, 373] width 369 height 48
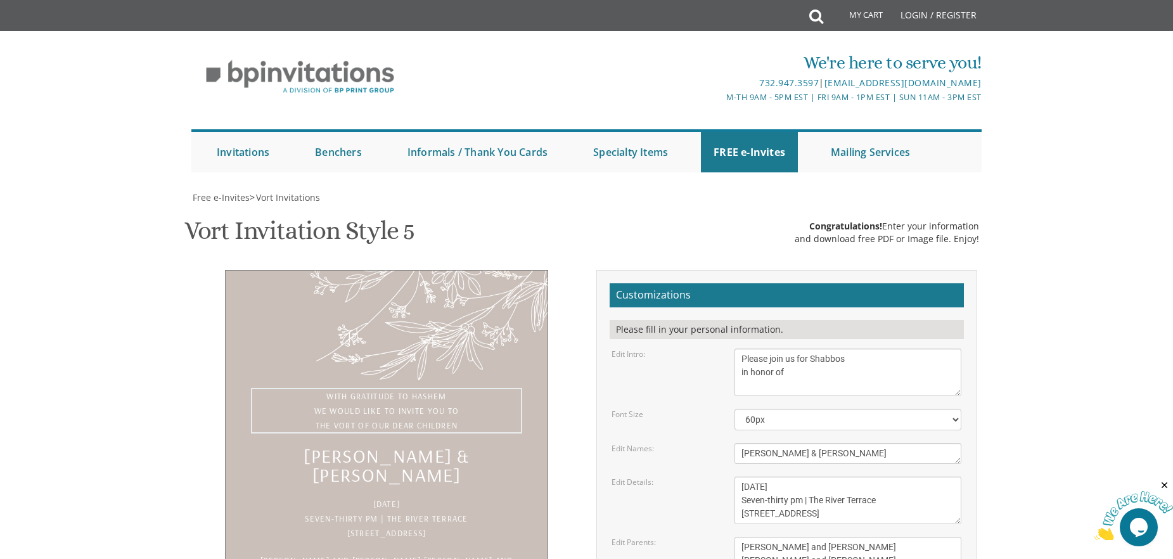
type textarea "Please join us for Shabbos in honor of"
click at [896, 477] on textarea "Sunday, June 12 Seven-thirty pm | The River Terrace 1094 River Avenue | Lakewoo…" at bounding box center [848, 501] width 227 height 48
drag, startPoint x: 817, startPoint y: 359, endPoint x: 721, endPoint y: 366, distance: 96.0
click at [721, 477] on div "Edit Details: Sunday, June 12 Seven-thirty pm | The River Terrace 1094 River Av…" at bounding box center [786, 501] width 369 height 48
click at [902, 477] on textarea "Sunday, June 12 Seven-thirty pm | The River Terrace 1094 River Avenue | Lakewoo…" at bounding box center [848, 501] width 227 height 48
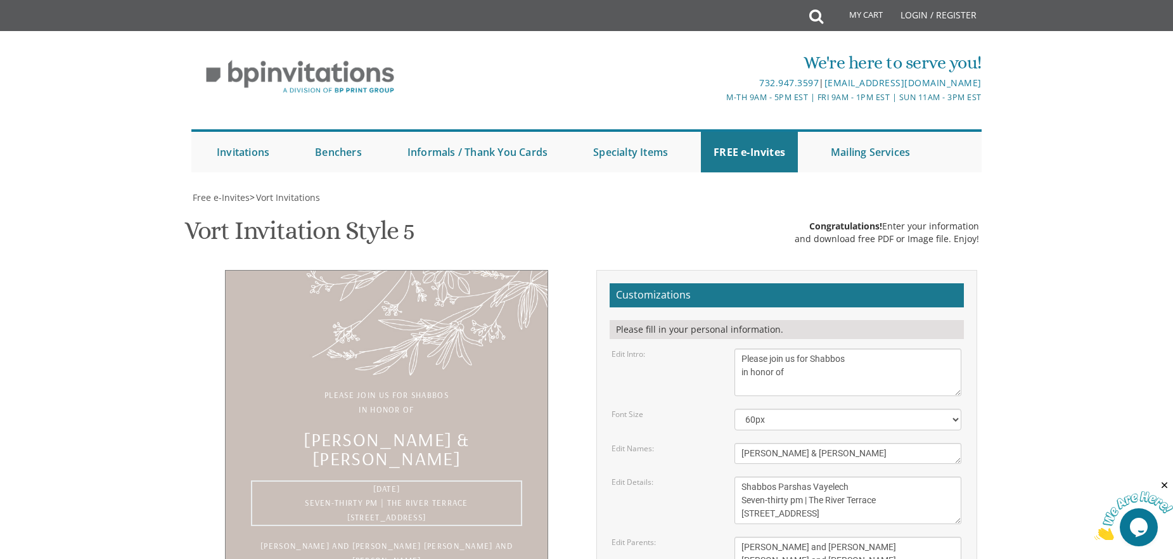
drag, startPoint x: 890, startPoint y: 373, endPoint x: 683, endPoint y: 372, distance: 206.7
click at [683, 477] on div "Edit Details: Sunday, June 12 Seven-thirty pm | The River Terrace 1094 River Av…" at bounding box center [786, 501] width 369 height 48
click at [810, 477] on textarea "Sunday, June 12 Seven-thirty pm | The River Terrace 1094 River Avenue | Lakewoo…" at bounding box center [848, 501] width 227 height 48
click at [853, 477] on textarea "Sunday, June 12 Seven-thirty pm | The River Terrace 1094 River Avenue | Lakewoo…" at bounding box center [848, 501] width 227 height 48
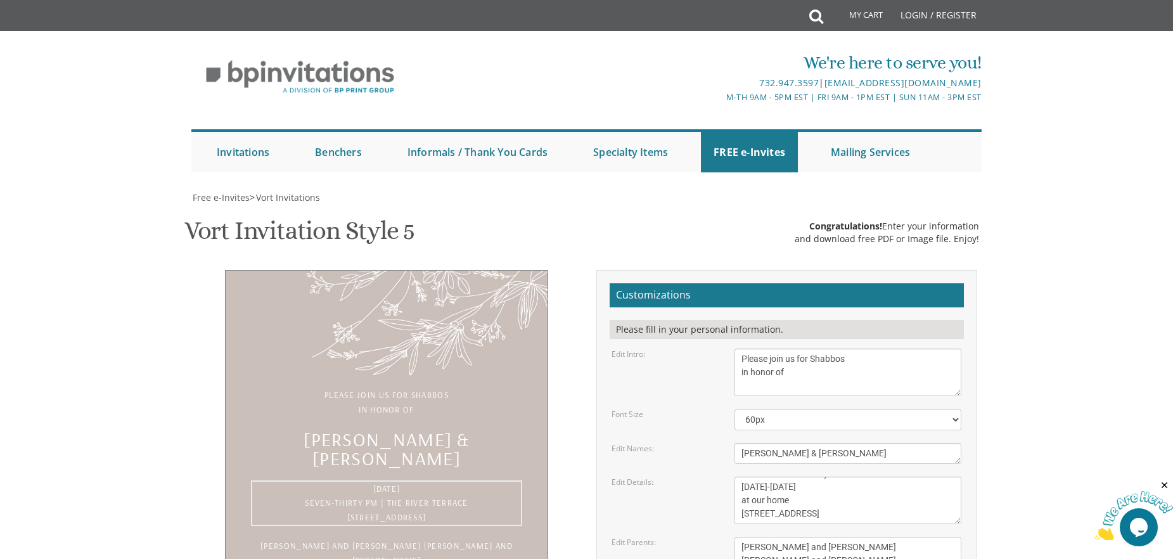
drag, startPoint x: 813, startPoint y: 387, endPoint x: 706, endPoint y: 397, distance: 108.2
click at [706, 477] on div "Edit Details: Sunday, June 12 Seven-thirty pm | The River Terrace 1094 River Av…" at bounding box center [786, 501] width 369 height 48
type textarea "Shabbos Parshas Vayelech September 19-20, 2025 at our home 10 Cedar Drive | Lak…"
click at [875, 537] on textarea "Yaakov and Hadassah David Zev and Rivka Silber" at bounding box center [848, 554] width 227 height 34
drag, startPoint x: 868, startPoint y: 424, endPoint x: 673, endPoint y: 423, distance: 195.3
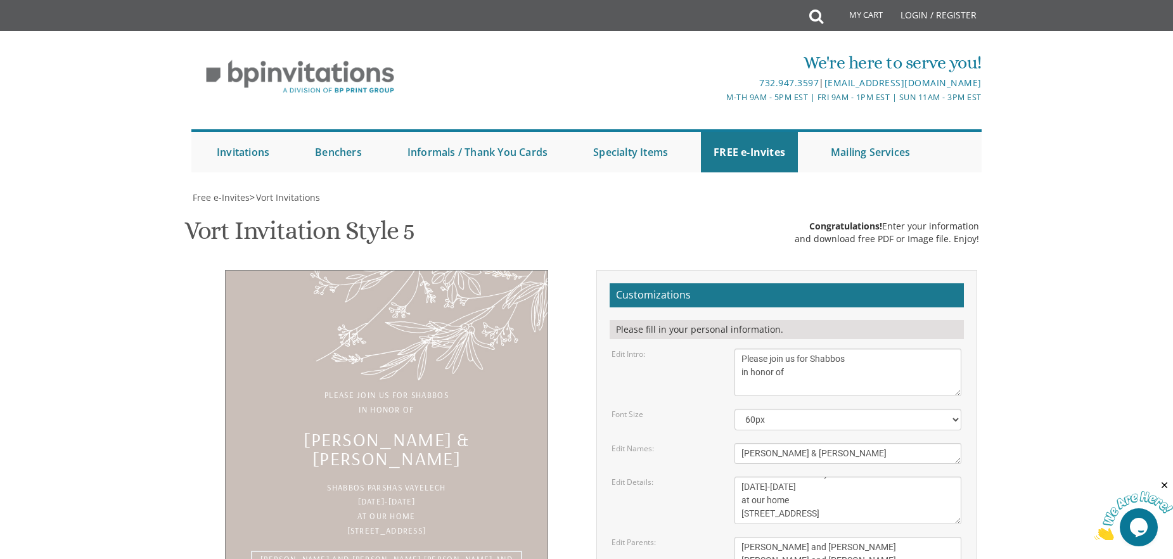
click at [673, 537] on div "Edit Parents: Yaakov and Hadassah David Zev and Rivka Silber" at bounding box center [786, 554] width 369 height 34
click at [805, 537] on textarea "Yaakov and Hadassah David Zev and Rivka Silber" at bounding box center [848, 554] width 227 height 34
drag, startPoint x: 858, startPoint y: 439, endPoint x: 649, endPoint y: 434, distance: 209.9
click at [649, 537] on div "Edit Parents: Yaakov and Hadassah David Zev and Rivka Silber" at bounding box center [786, 554] width 369 height 34
type textarea "Alexander and Yael Hoffman"
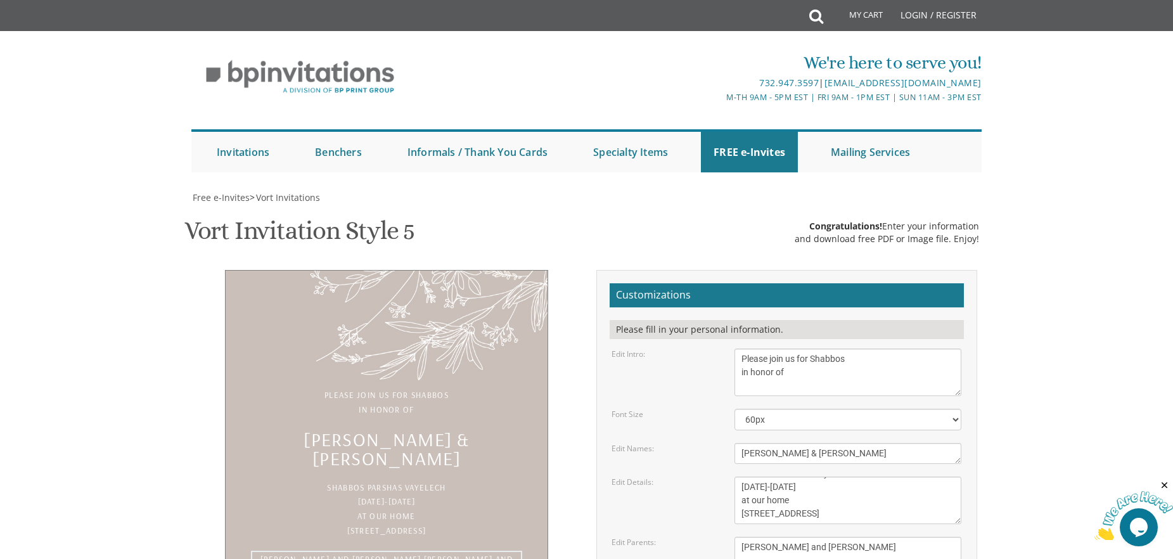
click at [896, 477] on textarea "Sunday, June 12 Seven-thirty pm | The River Terrace 1094 River Avenue | Lakewoo…" at bounding box center [848, 501] width 227 height 48
click at [898, 537] on textarea "Yaakov and Hadassah David Zev and Rivka Silber" at bounding box center [848, 554] width 227 height 34
type input "alex@wellstonegp.com"
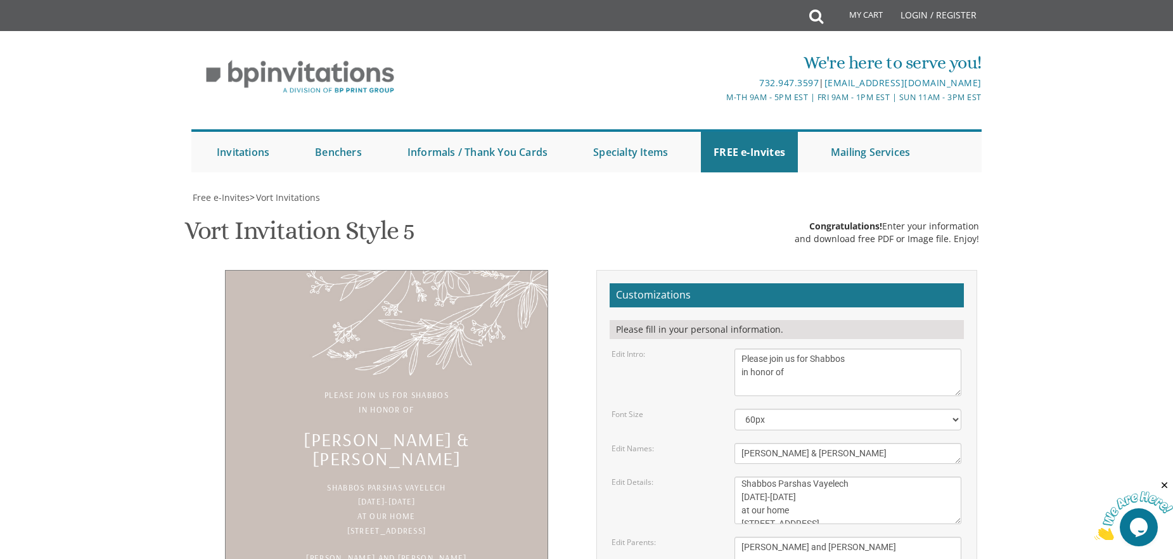
scroll to position [0, 0]
drag, startPoint x: 847, startPoint y: 297, endPoint x: 810, endPoint y: 300, distance: 37.0
click at [810, 477] on textarea "Sunday, June 12 Seven-thirty pm | The River Terrace 1094 River Avenue | Lakewoo…" at bounding box center [848, 501] width 227 height 48
click at [878, 477] on textarea "Sunday, June 12 Seven-thirty pm | The River Terrace 1094 River Avenue | Lakewoo…" at bounding box center [848, 501] width 227 height 48
type textarea "Shabbos Parshas Nitzavim September 19-20, 2025 at our home 10 Cedar Drive | Lak…"
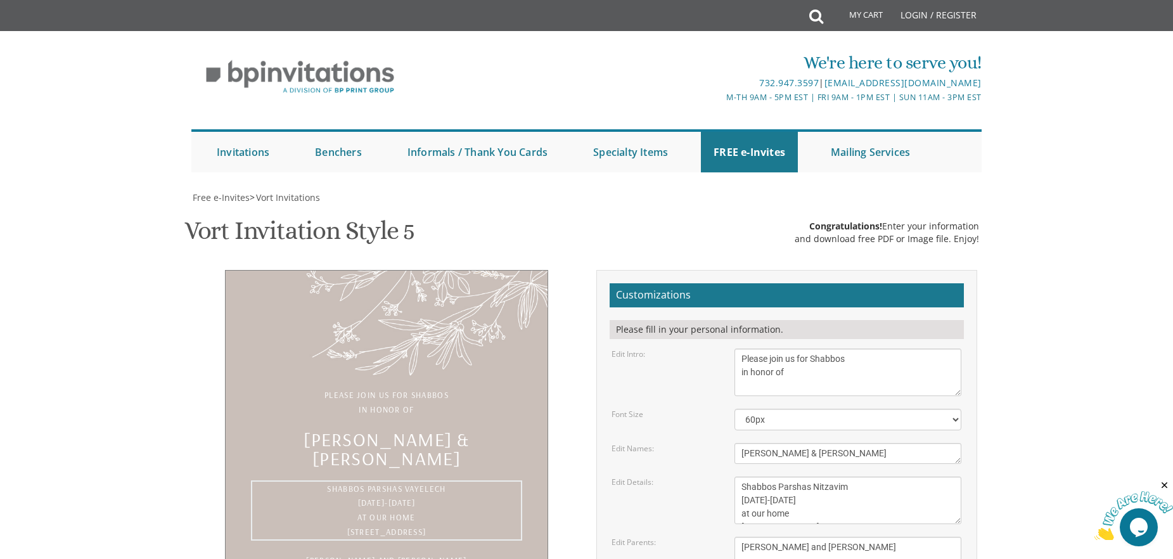
click at [889, 537] on textarea "Yaakov and Hadassah David Zev and Rivka Silber" at bounding box center [848, 554] width 227 height 34
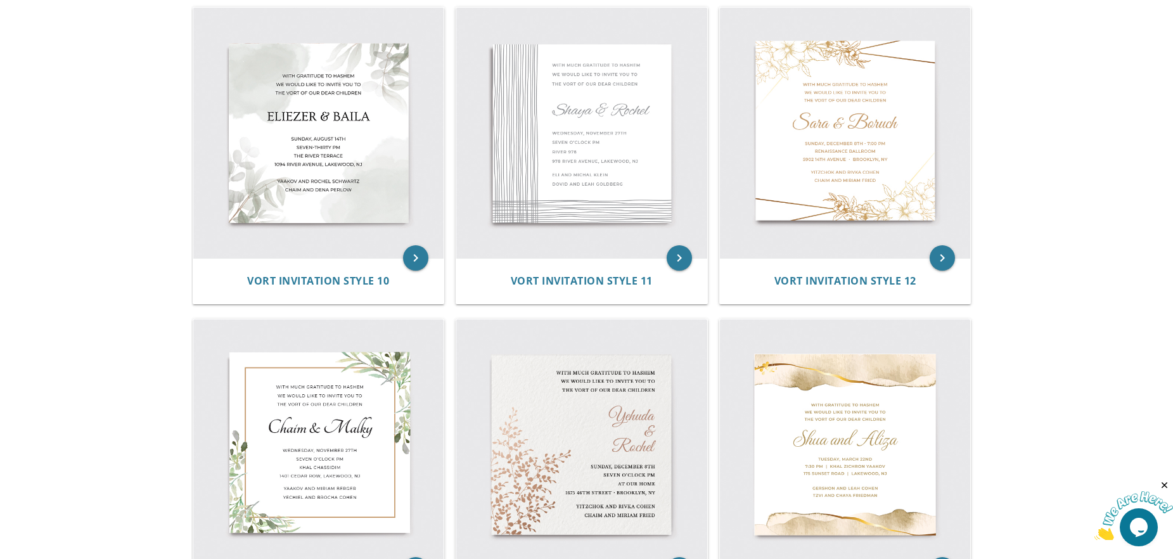
scroll to position [1211, 0]
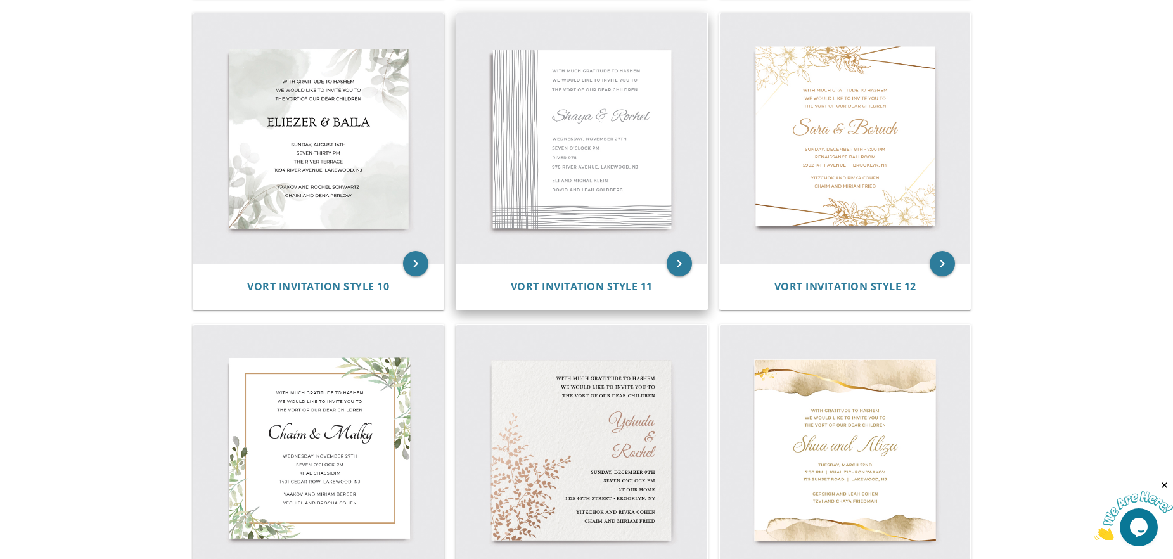
click at [580, 99] on img at bounding box center [581, 138] width 251 height 251
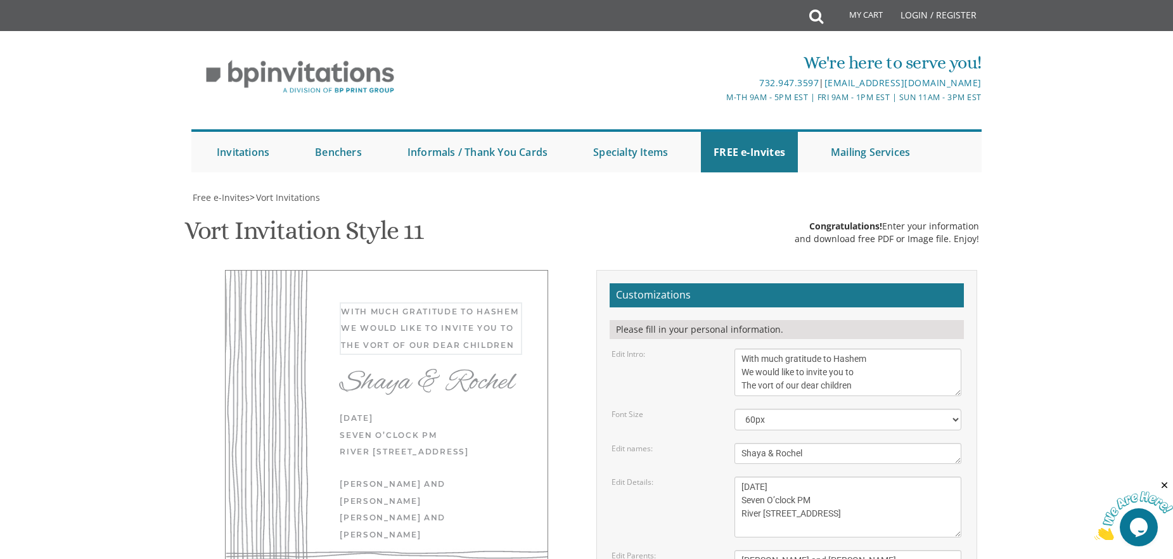
drag, startPoint x: 888, startPoint y: 359, endPoint x: 844, endPoint y: 359, distance: 43.7
click at [844, 359] on textarea "With much gratitude to Hashem We would like to invite you to The vort of our de…" at bounding box center [848, 373] width 227 height 48
click at [866, 363] on textarea "With much gratitude to Hashem We would like to invite you to The vort of our de…" at bounding box center [848, 373] width 227 height 48
drag, startPoint x: 861, startPoint y: 359, endPoint x: 737, endPoint y: 361, distance: 124.3
click at [737, 361] on textarea "With much gratitude to Hashem We would like to invite you to The vort of our de…" at bounding box center [848, 373] width 227 height 48
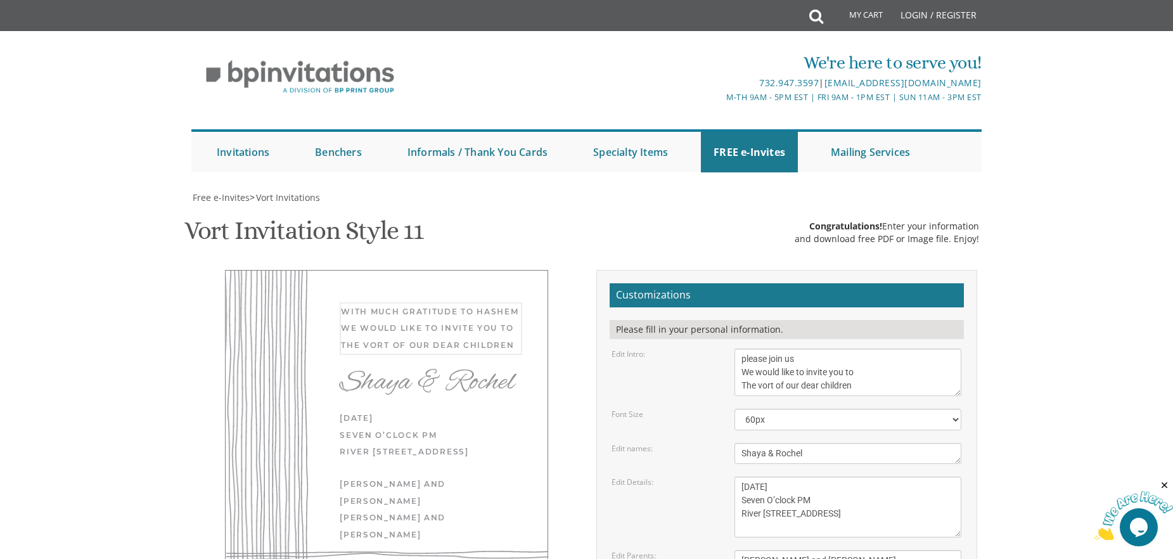
click at [742, 358] on textarea "With much gratitude to Hashem We would like to invite you to The vort of our de…" at bounding box center [848, 373] width 227 height 48
click at [804, 360] on textarea "With much gratitude to Hashem We would like to invite you to The vort of our de…" at bounding box center [848, 373] width 227 height 48
drag, startPoint x: 871, startPoint y: 375, endPoint x: 740, endPoint y: 374, distance: 131.2
click at [740, 374] on textarea "With much gratitude to Hashem We would like to invite you to The vort of our de…" at bounding box center [848, 373] width 227 height 48
drag, startPoint x: 865, startPoint y: 389, endPoint x: 692, endPoint y: 389, distance: 173.7
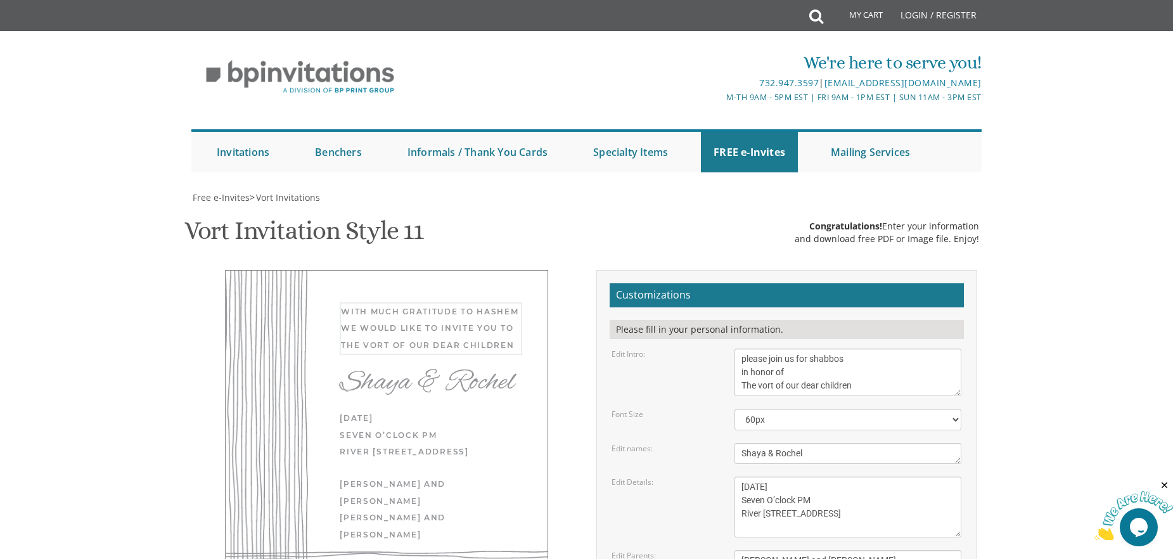
click at [692, 389] on div "Edit Intro: With much gratitude to Hashem We would like to invite you to The vo…" at bounding box center [786, 373] width 369 height 48
type textarea "please join us for shabbos in honor of"
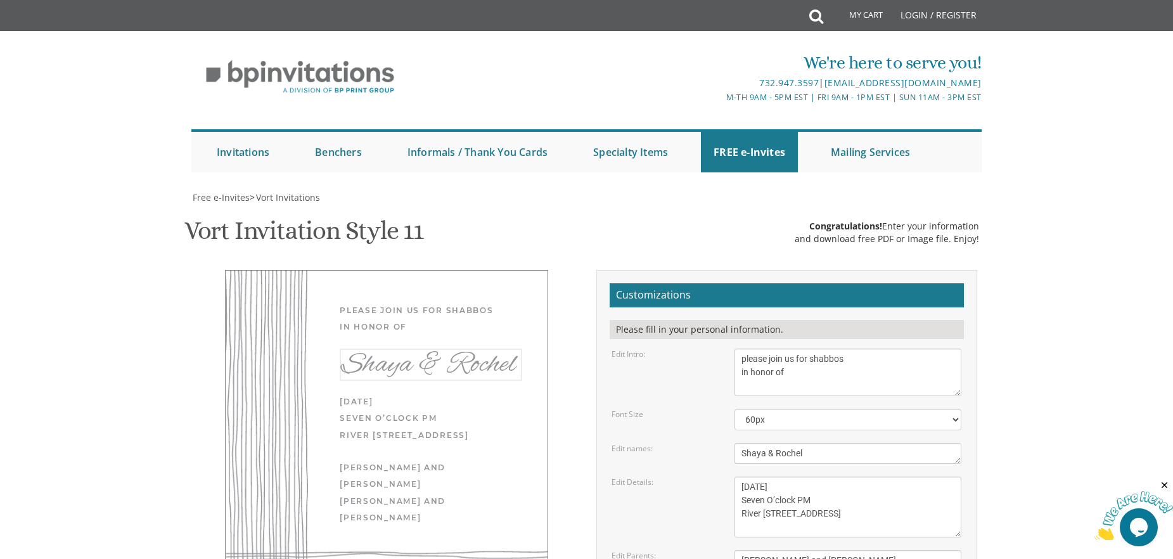
drag, startPoint x: 764, startPoint y: 455, endPoint x: 698, endPoint y: 454, distance: 65.9
click at [698, 454] on div "Edit names: Shaya & Rochel" at bounding box center [786, 453] width 369 height 21
drag, startPoint x: 829, startPoint y: 455, endPoint x: 794, endPoint y: 455, distance: 34.9
click at [794, 455] on textarea "Shaya & Rochel" at bounding box center [848, 453] width 227 height 21
type textarea "chaim zev & leahle"
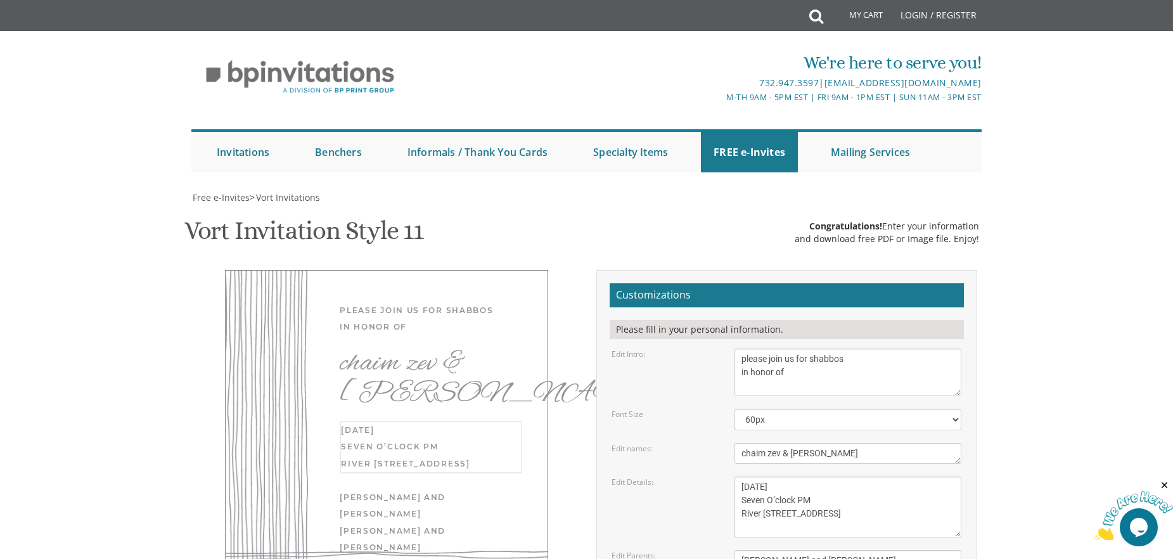
click at [864, 497] on textarea "Wednesday, November 27th Seven O’clock PM River 978 978 River Avenue, Lakewood,…" at bounding box center [848, 507] width 227 height 61
click at [955, 417] on select "40px 50px 60px 70px 80px" at bounding box center [848, 420] width 227 height 22
click at [735, 409] on select "40px 50px 60px 70px 80px" at bounding box center [848, 420] width 227 height 22
click at [959, 416] on select "40px 50px 60px 70px 80px" at bounding box center [848, 420] width 227 height 22
select select "40px"
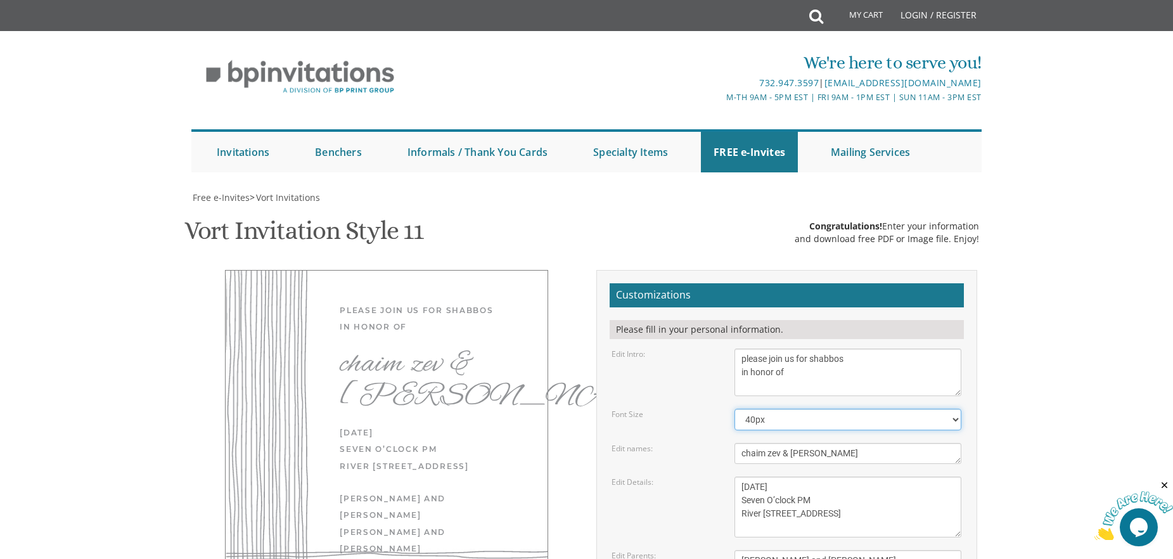
click at [735, 409] on select "40px 50px 60px 70px 80px" at bounding box center [848, 420] width 227 height 22
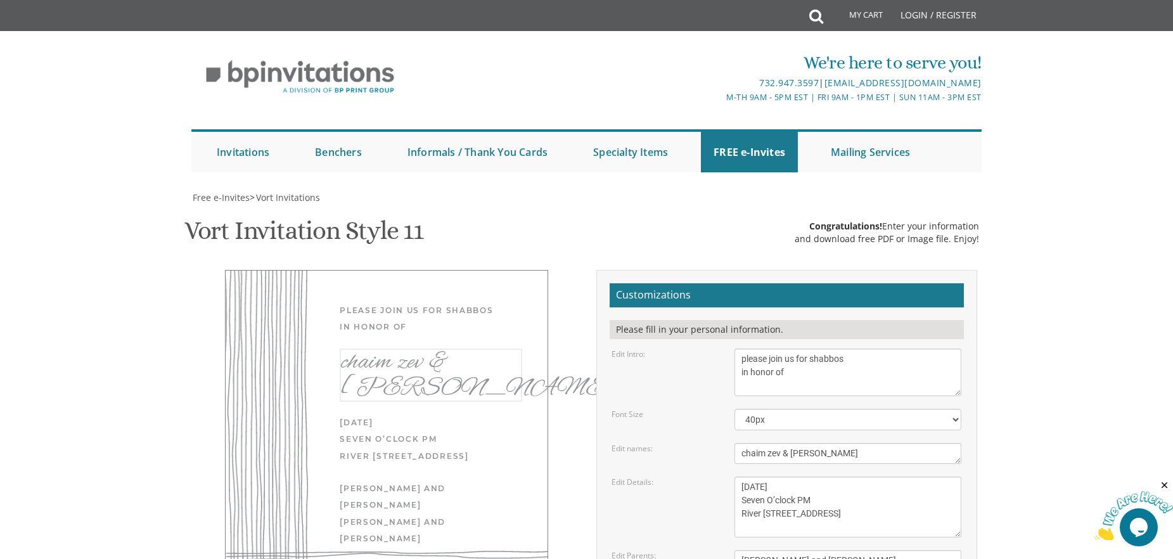
drag, startPoint x: 831, startPoint y: 456, endPoint x: 713, endPoint y: 456, distance: 117.9
click at [713, 456] on div "Edit names: Shaya & Rochel" at bounding box center [786, 453] width 369 height 21
click at [883, 510] on textarea "Wednesday, November 27th Seven O’clock PM River 978 978 River Avenue, Lakewood,…" at bounding box center [848, 507] width 227 height 61
drag, startPoint x: 845, startPoint y: 451, endPoint x: 747, endPoint y: 454, distance: 98.3
click at [747, 454] on textarea "Shaya & Rochel" at bounding box center [848, 453] width 227 height 21
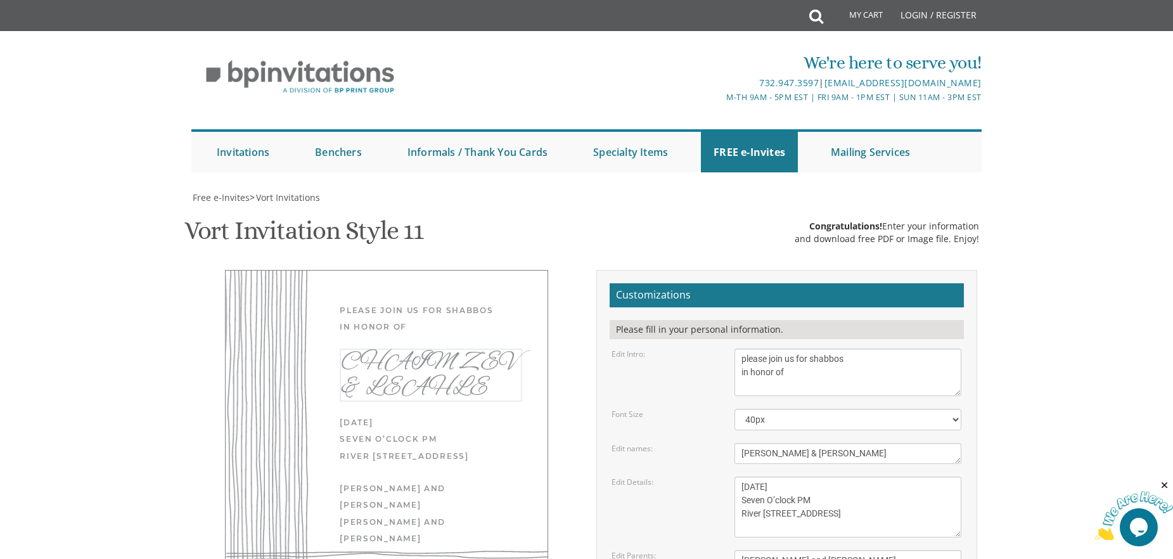
type textarea "Chaim Zev & Leahle"
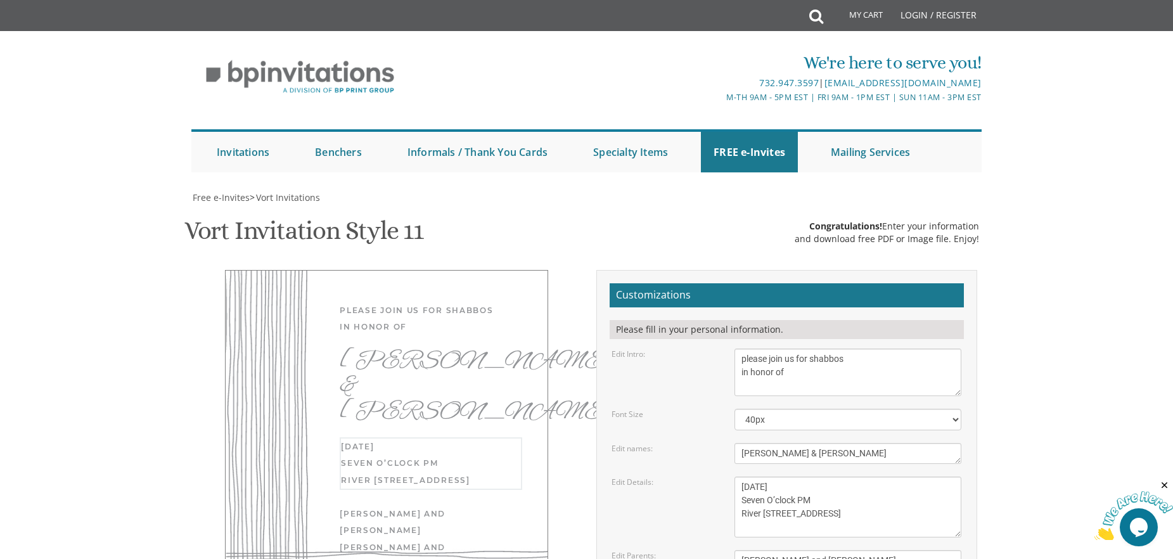
click at [868, 504] on textarea "Wednesday, November 27th Seven O’clock PM River 978 978 River Avenue, Lakewood,…" at bounding box center [848, 507] width 227 height 61
click at [955, 418] on select "40px 50px 60px 70px 80px" at bounding box center [848, 420] width 227 height 22
click at [735, 409] on select "40px 50px 60px 70px 80px" at bounding box center [848, 420] width 227 height 22
click at [908, 504] on textarea "Wednesday, November 27th Seven O’clock PM River 978 978 River Avenue, Lakewood,…" at bounding box center [848, 507] width 227 height 61
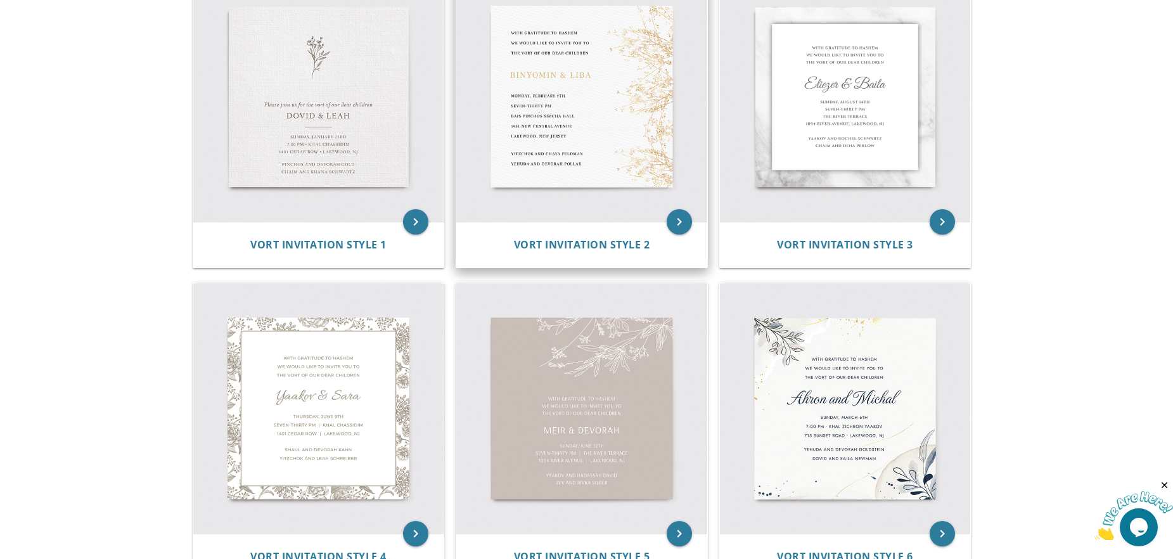
scroll to position [63, 0]
